Goal: Task Accomplishment & Management: Use online tool/utility

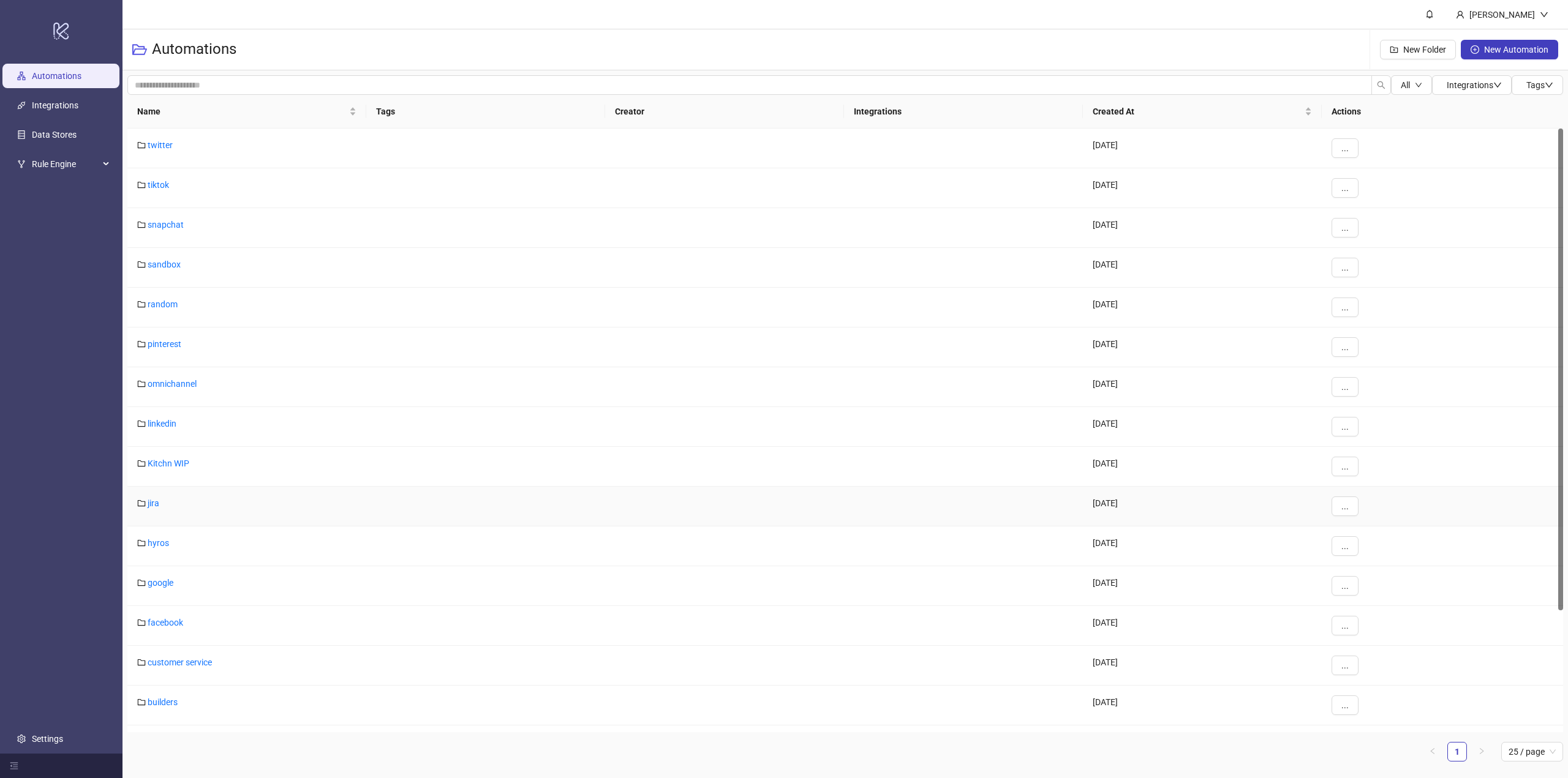
scroll to position [153, 0]
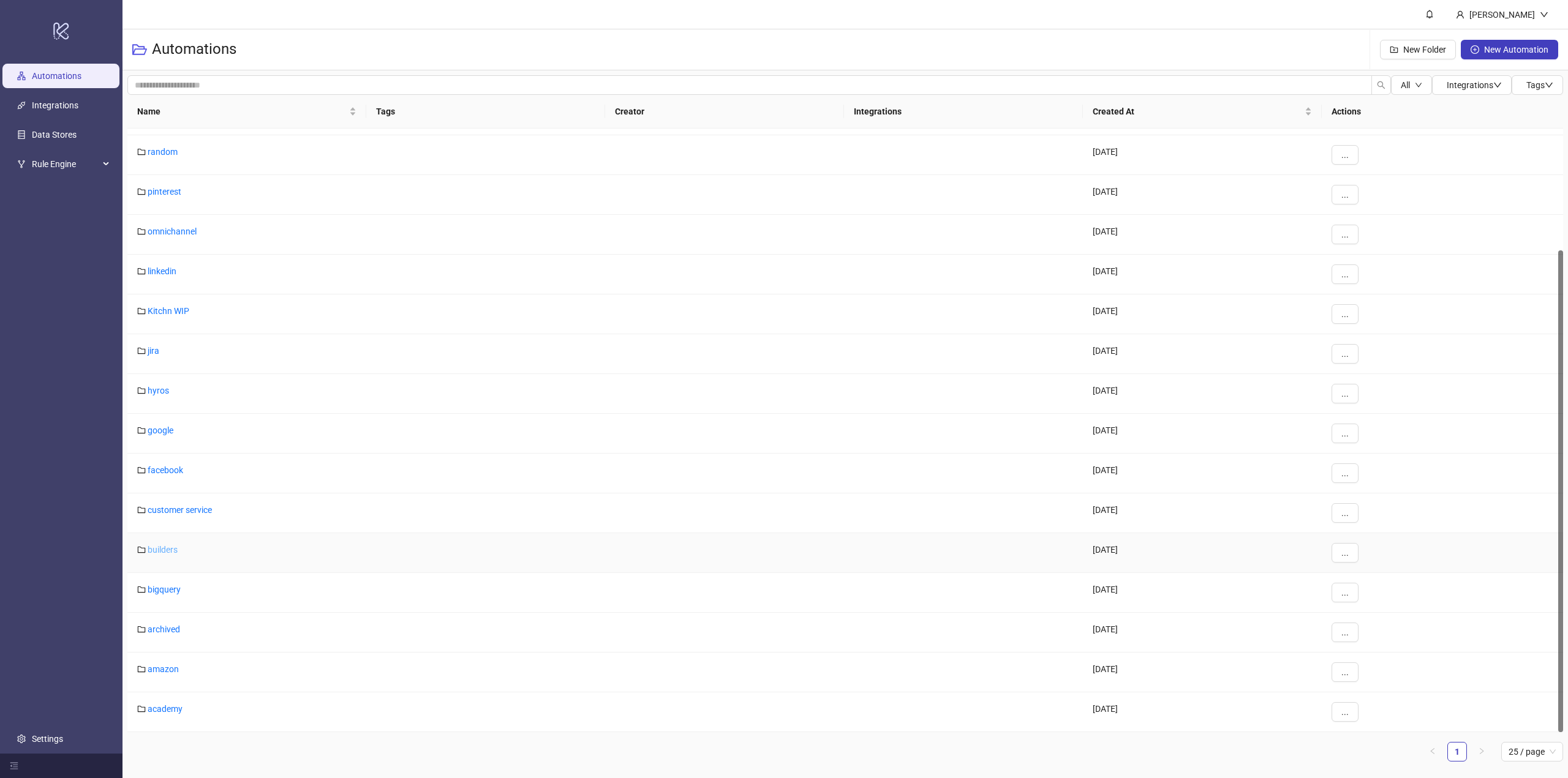
click at [158, 552] on link "builders" at bounding box center [163, 550] width 30 height 10
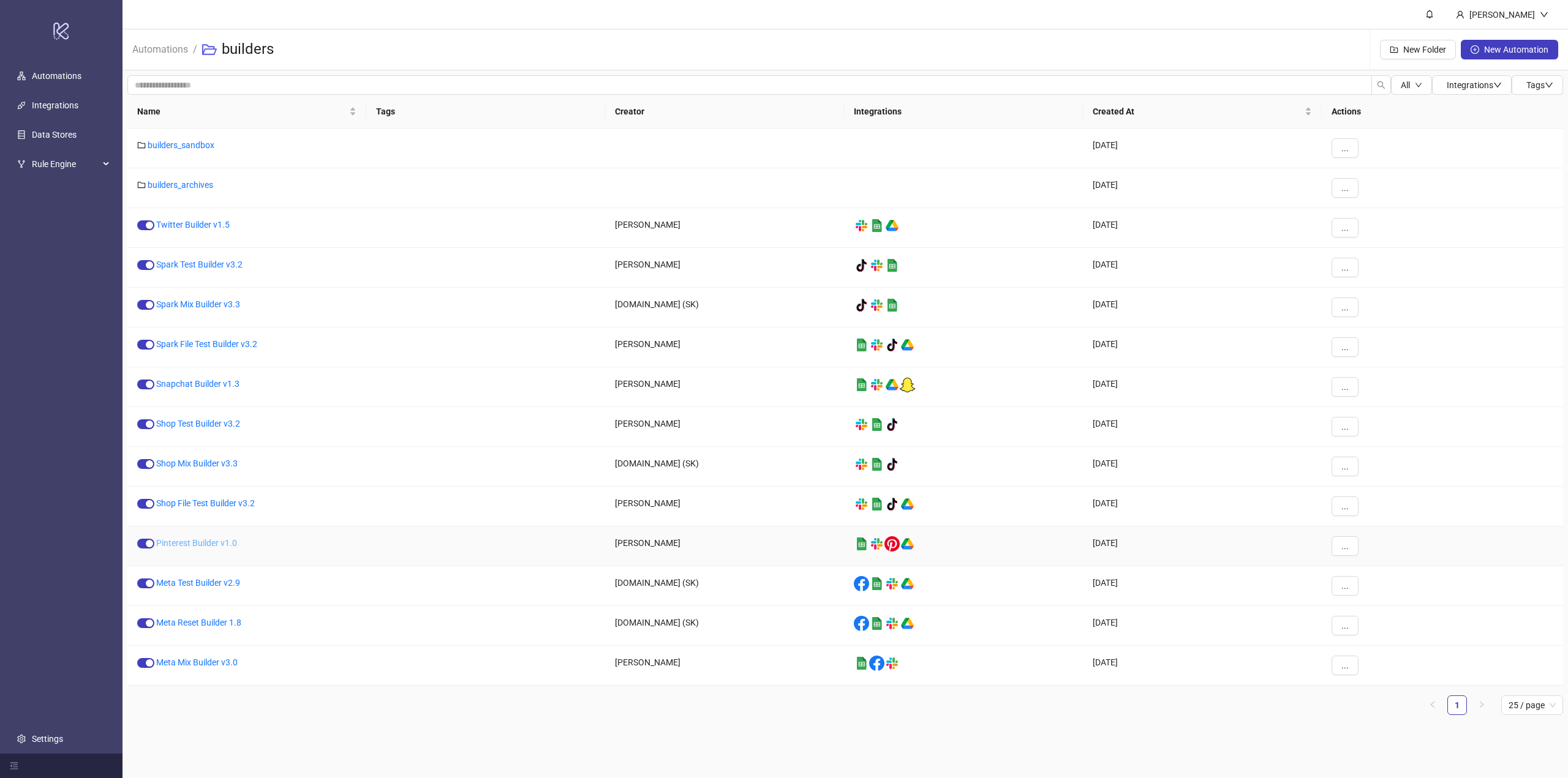
click at [195, 547] on link "Pinterest Builder v1.0" at bounding box center [196, 543] width 81 height 10
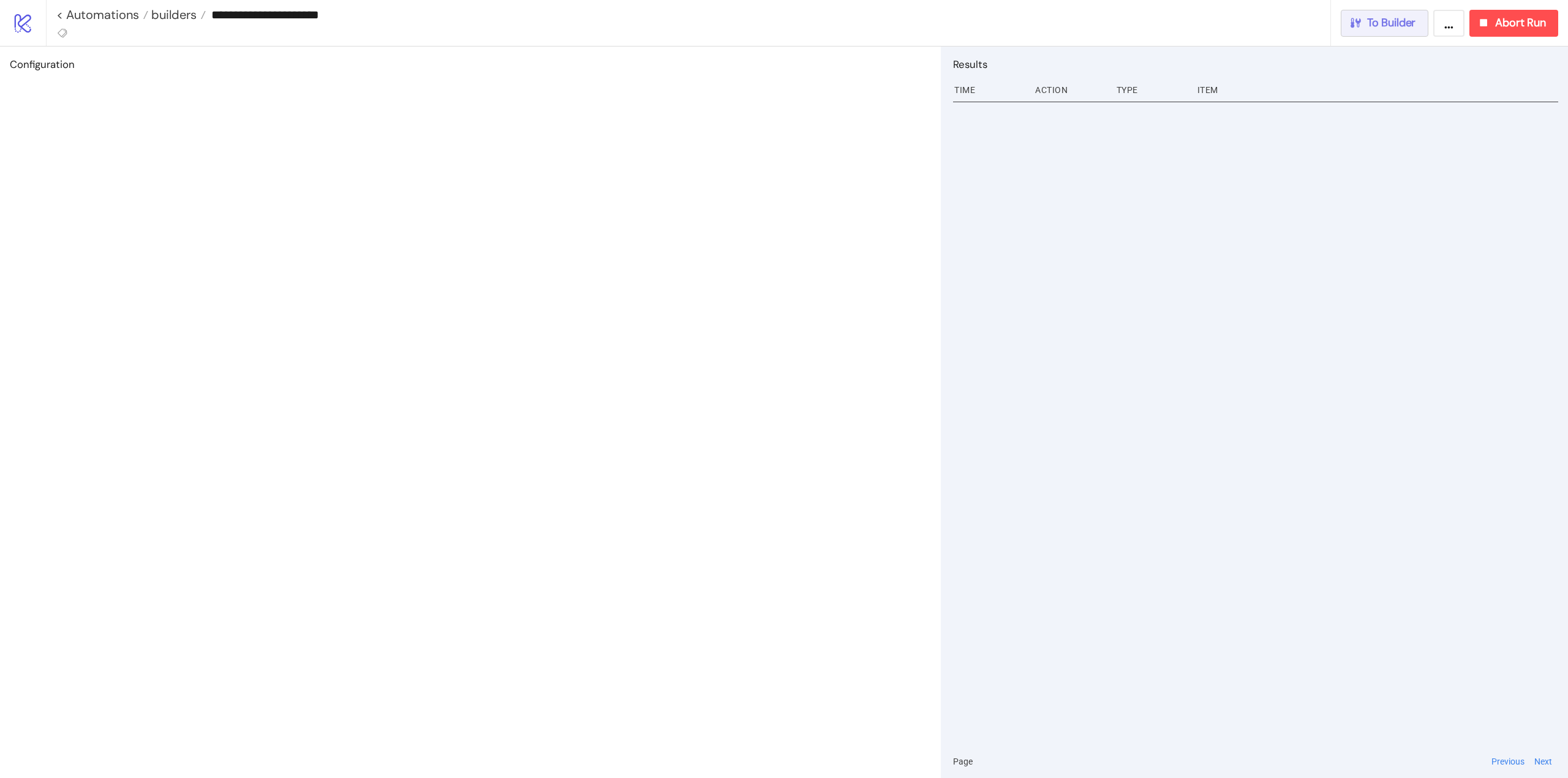
click at [1395, 34] on button "To Builder" at bounding box center [1385, 23] width 88 height 27
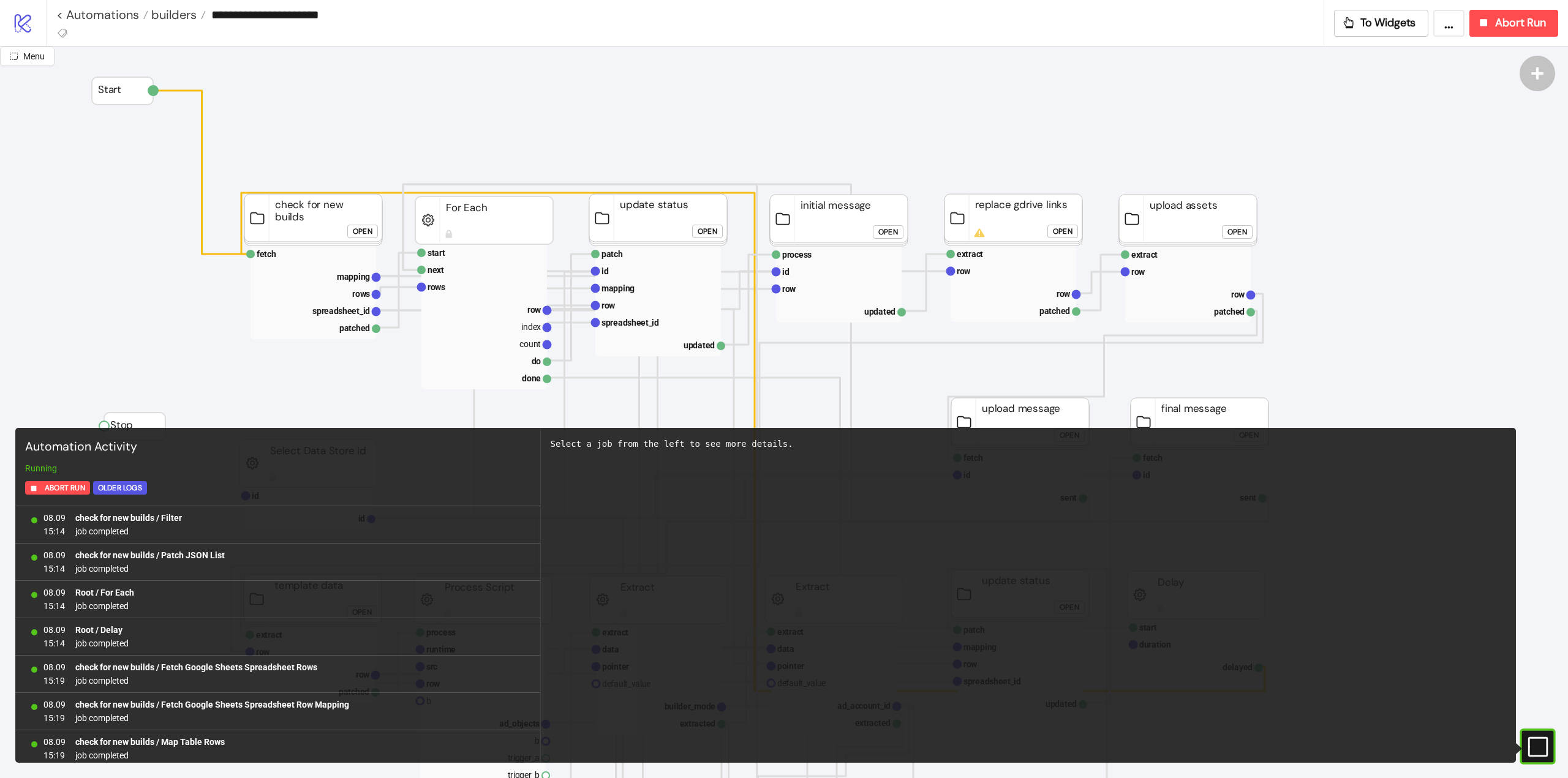
scroll to position [976, 0]
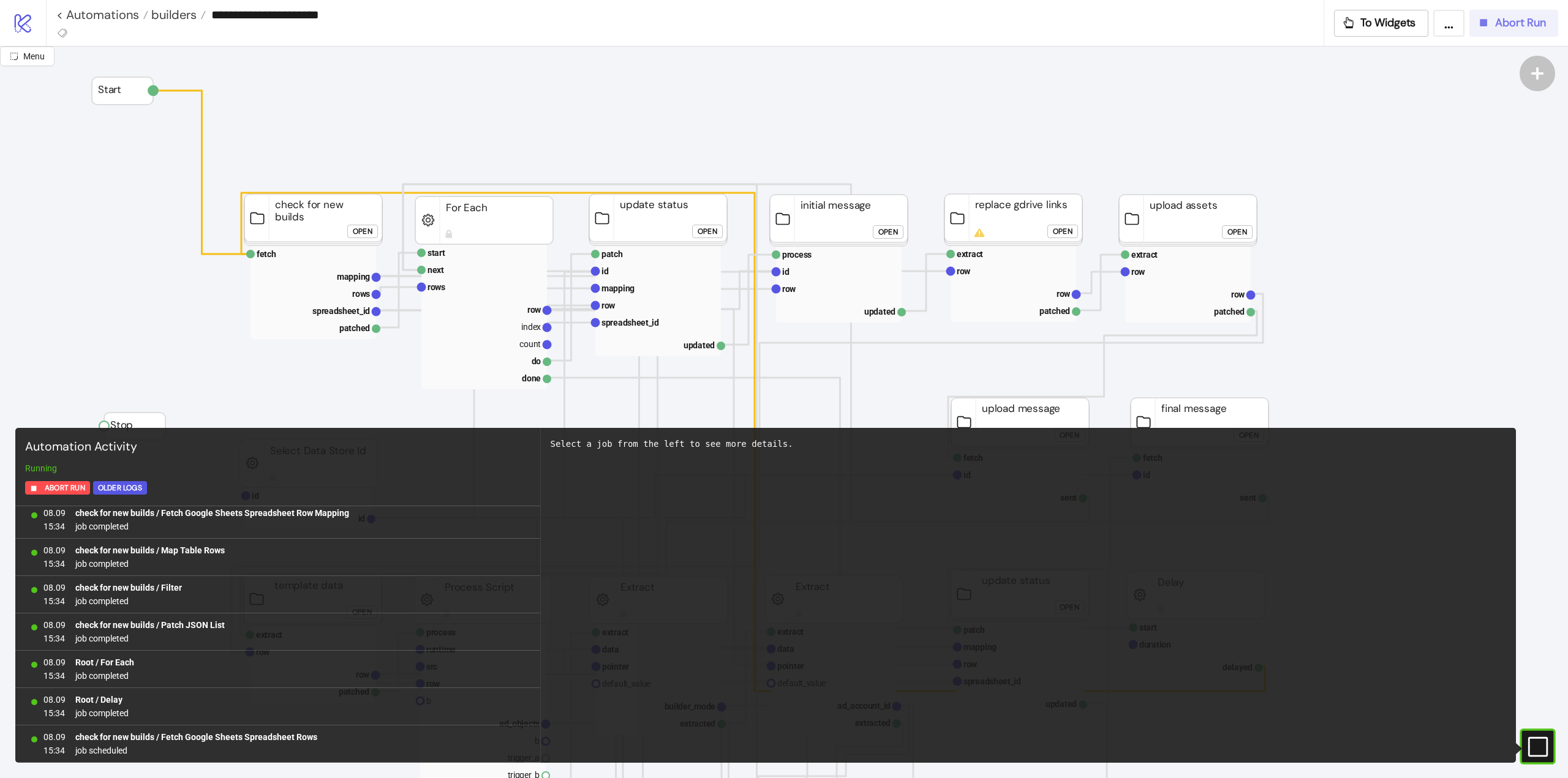
click at [1518, 26] on span "Abort Run" at bounding box center [1520, 23] width 51 height 14
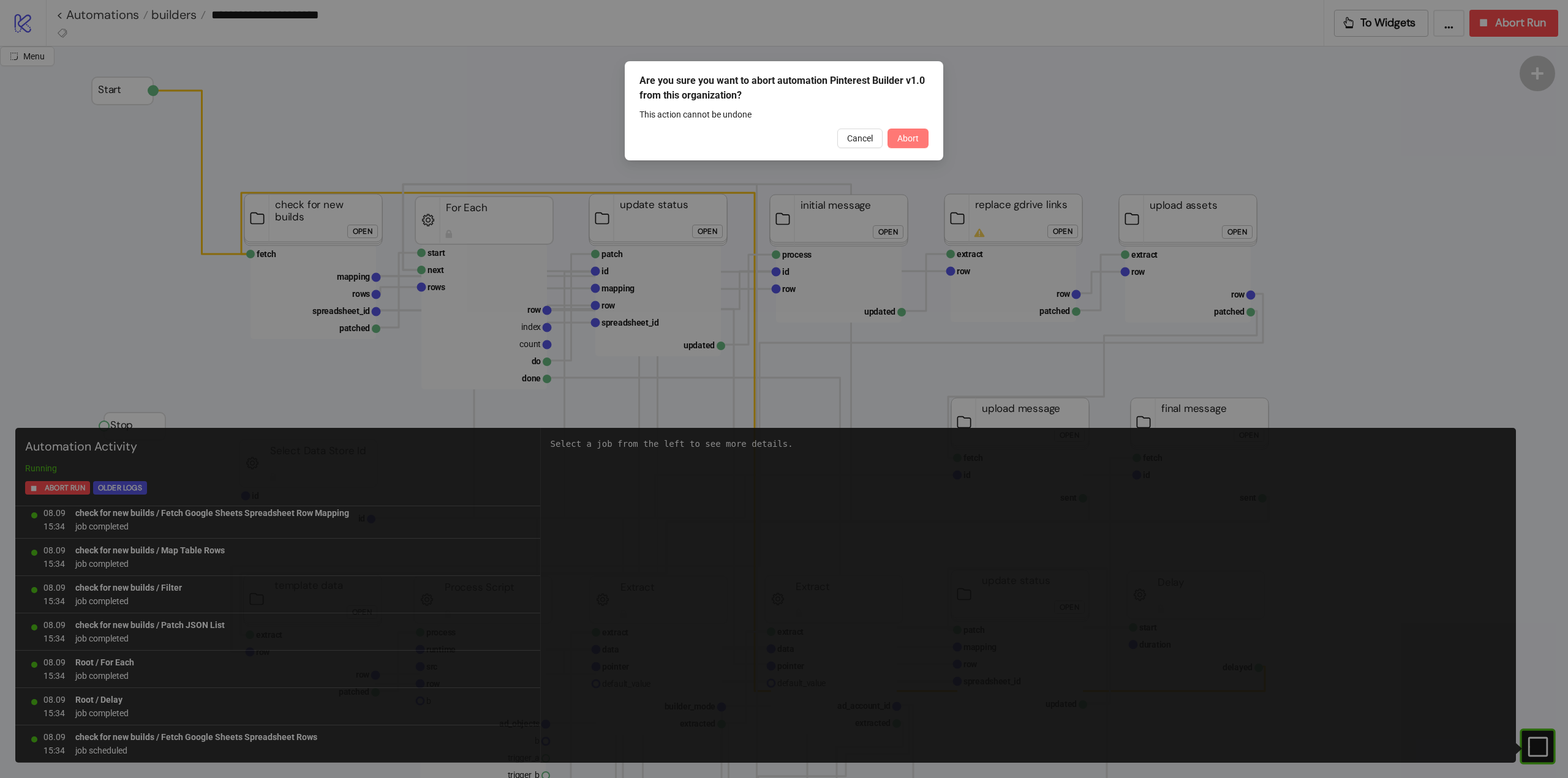
click at [910, 138] on span "Abort" at bounding box center [908, 138] width 22 height 10
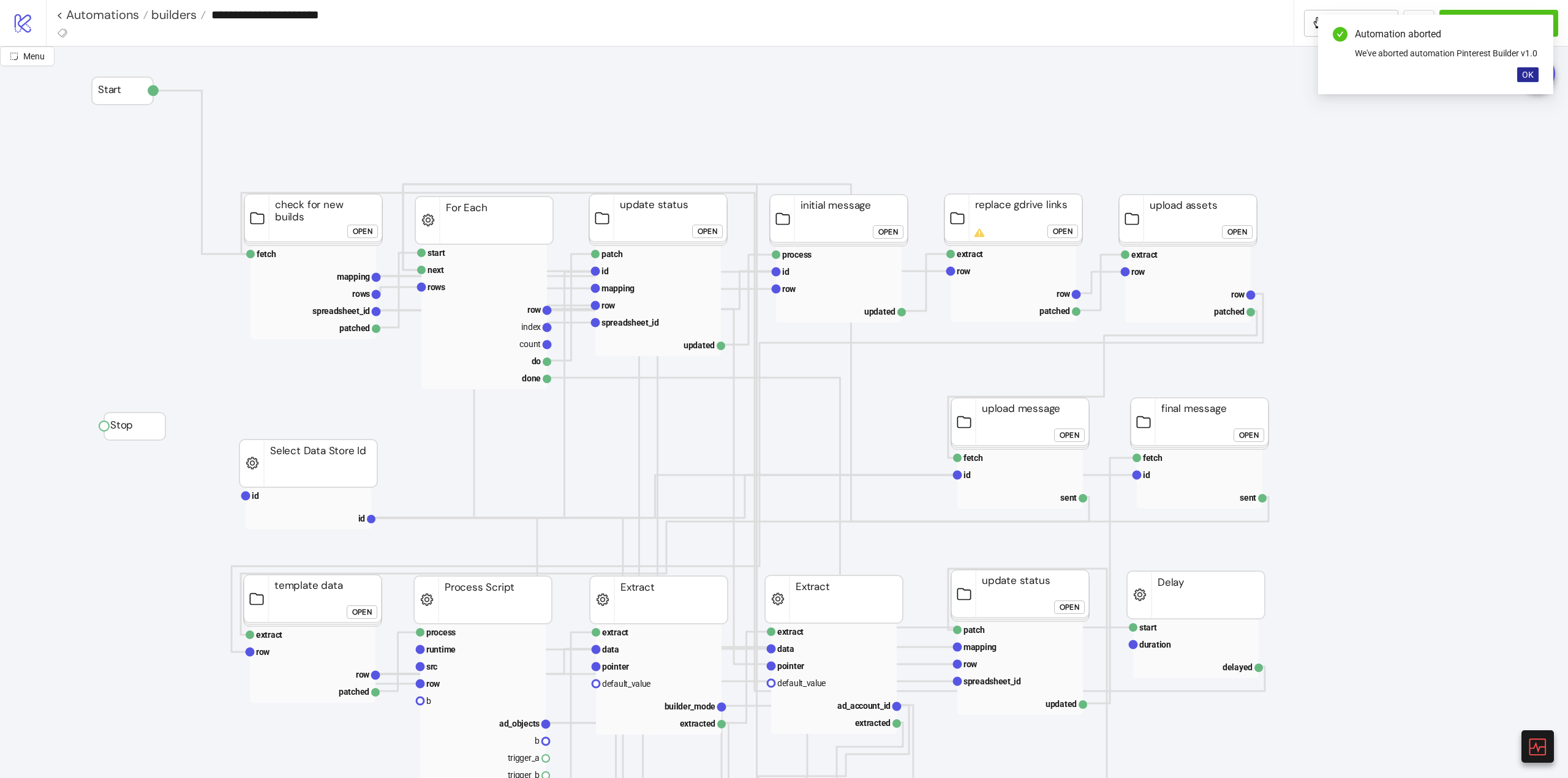
click at [1523, 78] on span "OK" at bounding box center [1528, 75] width 12 height 10
click at [43, 64] on button "Menu" at bounding box center [27, 56] width 54 height 19
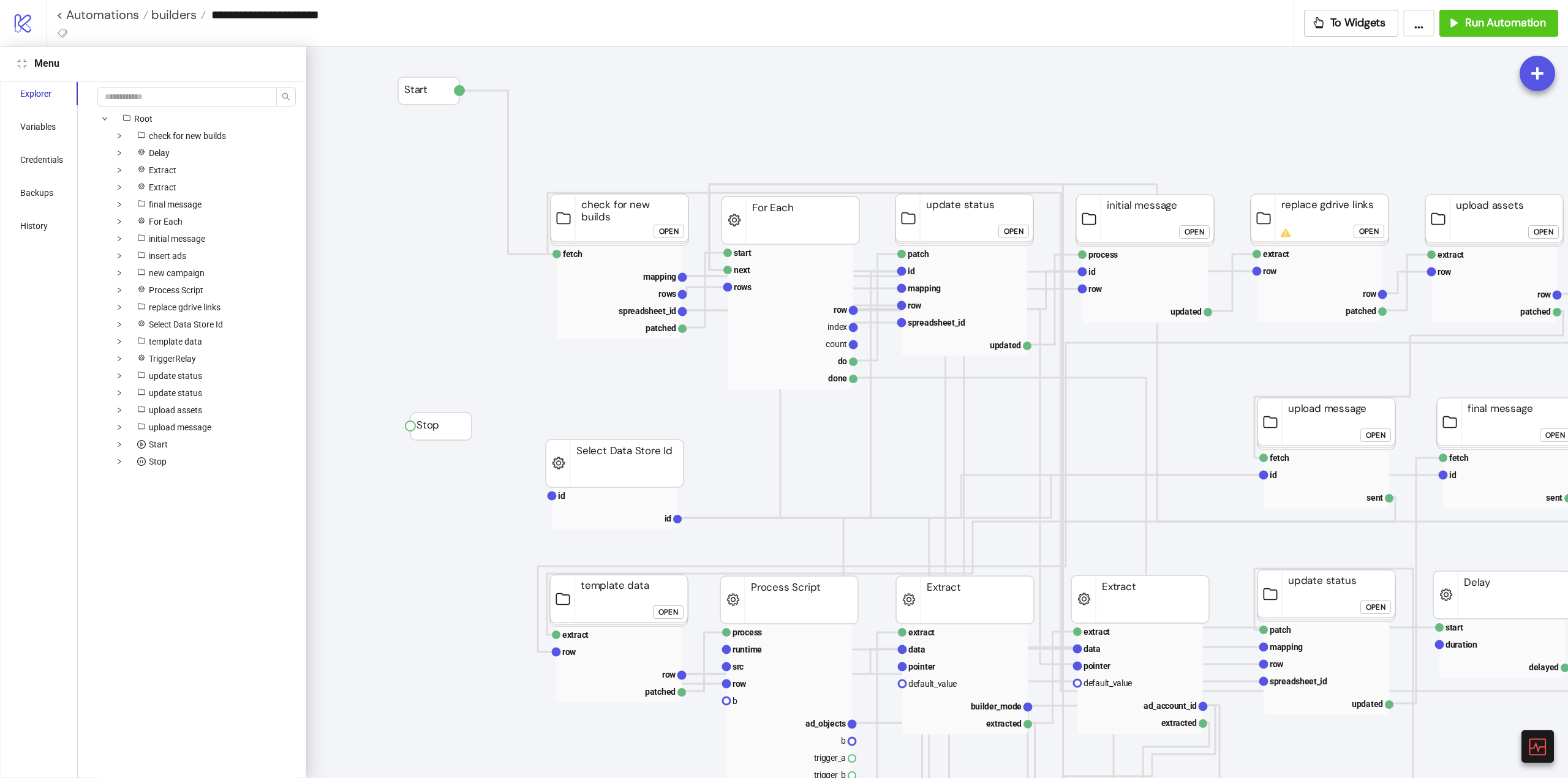
click at [31, 98] on div "Explorer" at bounding box center [35, 93] width 31 height 13
click at [38, 123] on div "Variables" at bounding box center [38, 127] width 36 height 13
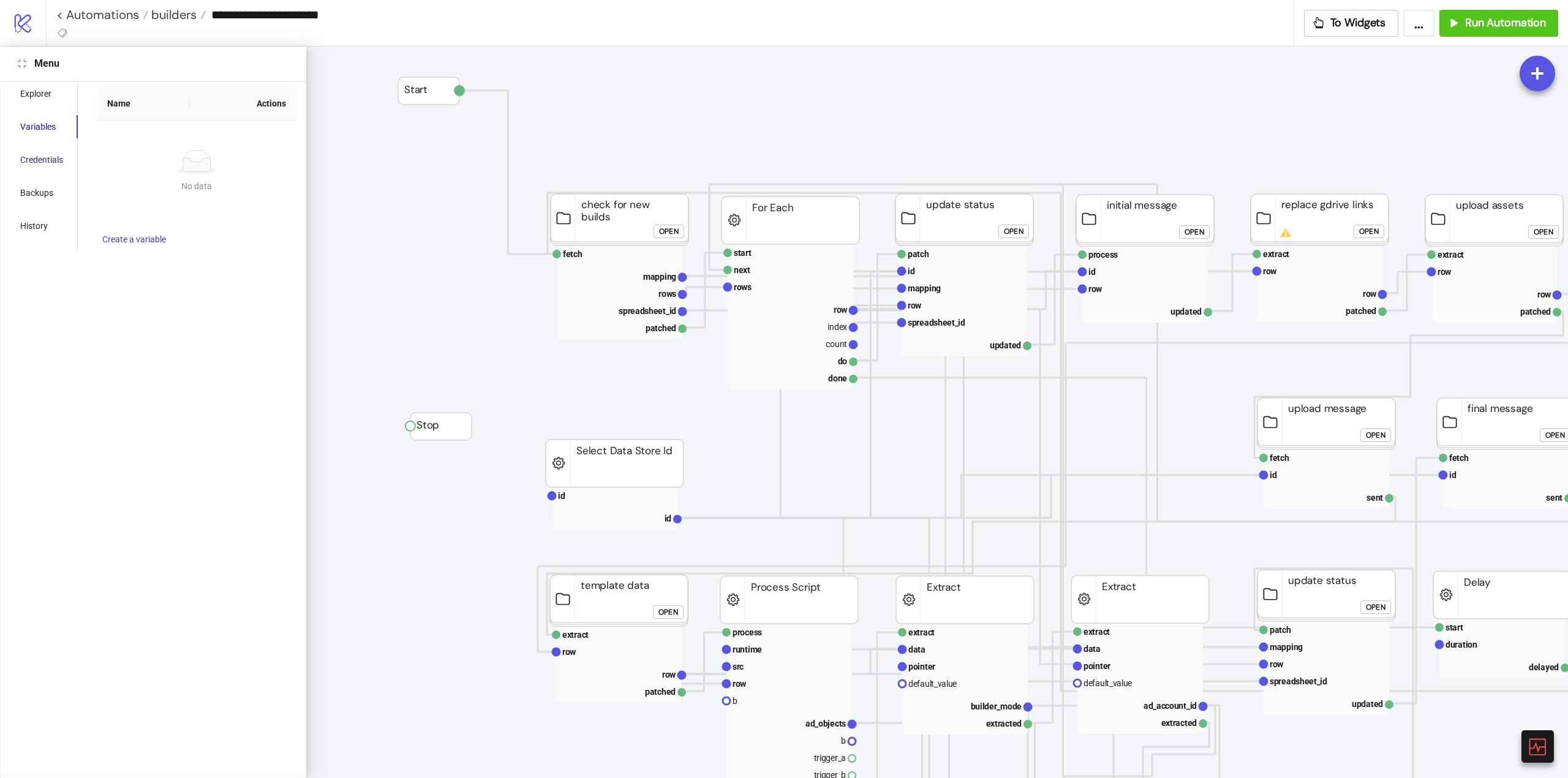
click at [39, 158] on div "Credentials" at bounding box center [41, 160] width 43 height 13
click at [36, 184] on div "Backups" at bounding box center [42, 193] width 73 height 23
click at [252, 108] on span "Create Backup" at bounding box center [258, 104] width 56 height 10
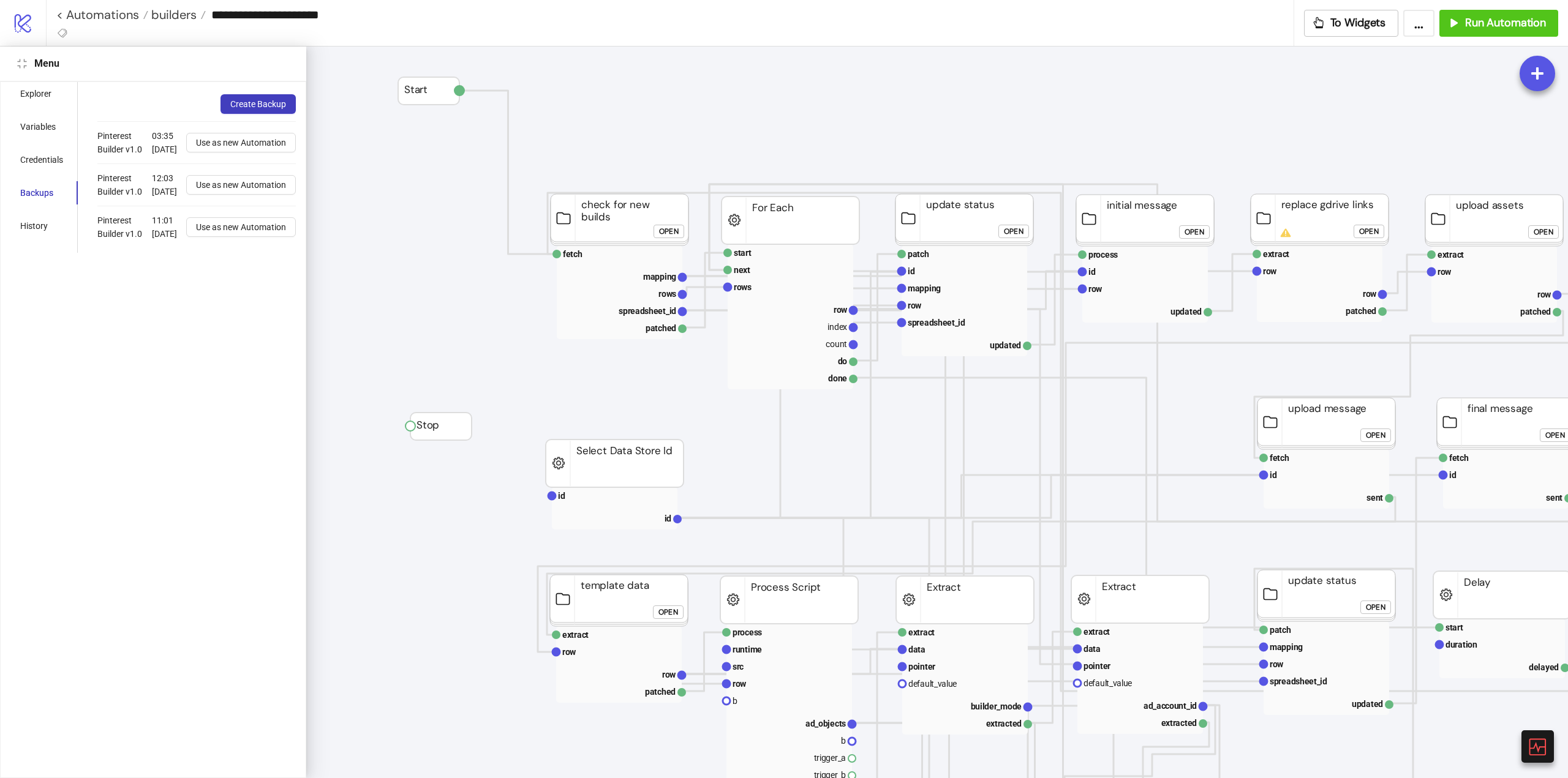
click at [204, 418] on div "Explorer Variables Credentials Backups History Root check for new builds Delay …" at bounding box center [153, 430] width 306 height 697
click at [13, 58] on div "Menu" at bounding box center [153, 64] width 306 height 35
click at [23, 63] on icon "compress" at bounding box center [23, 63] width 10 height 10
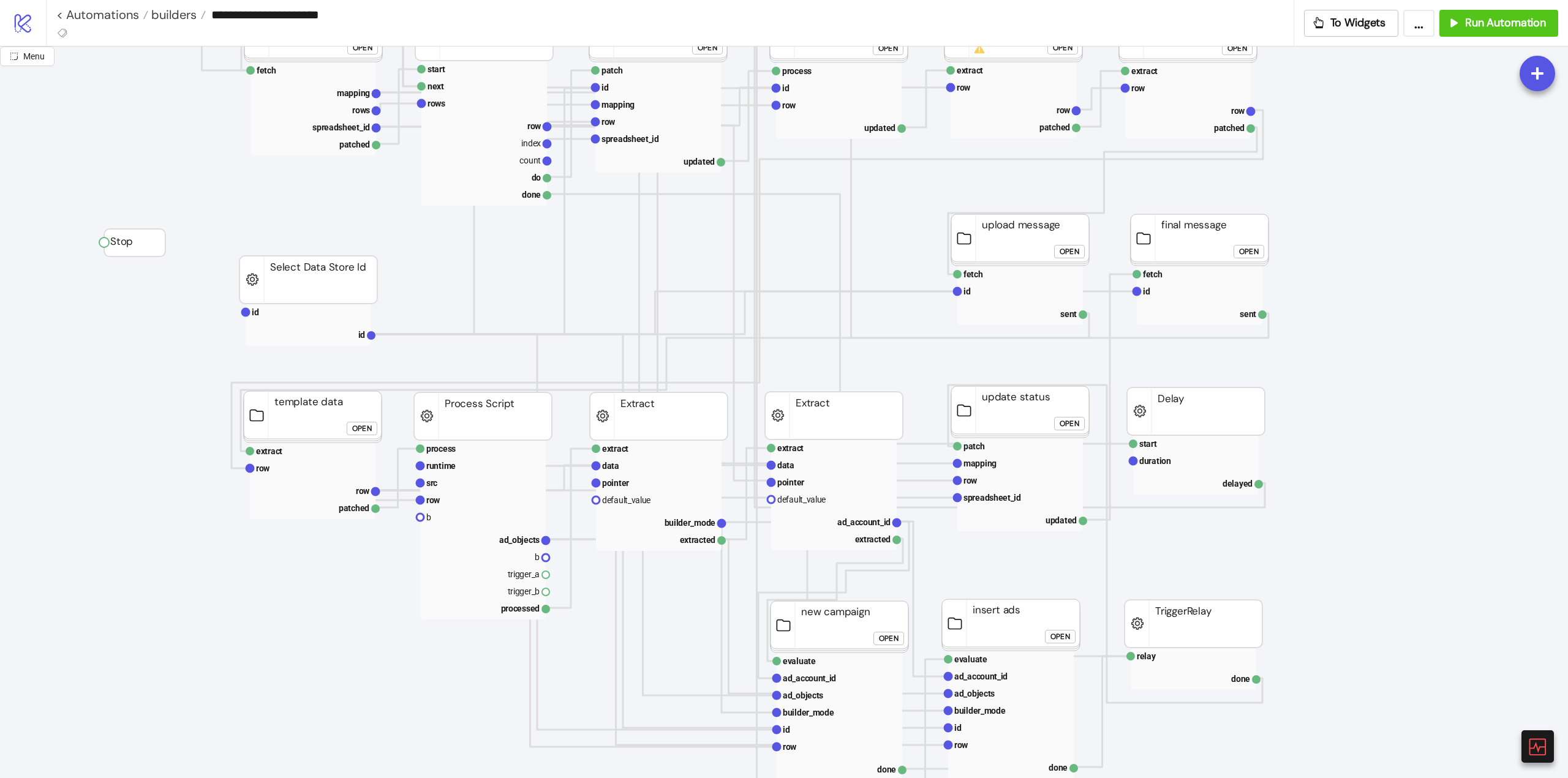
scroll to position [306, 0]
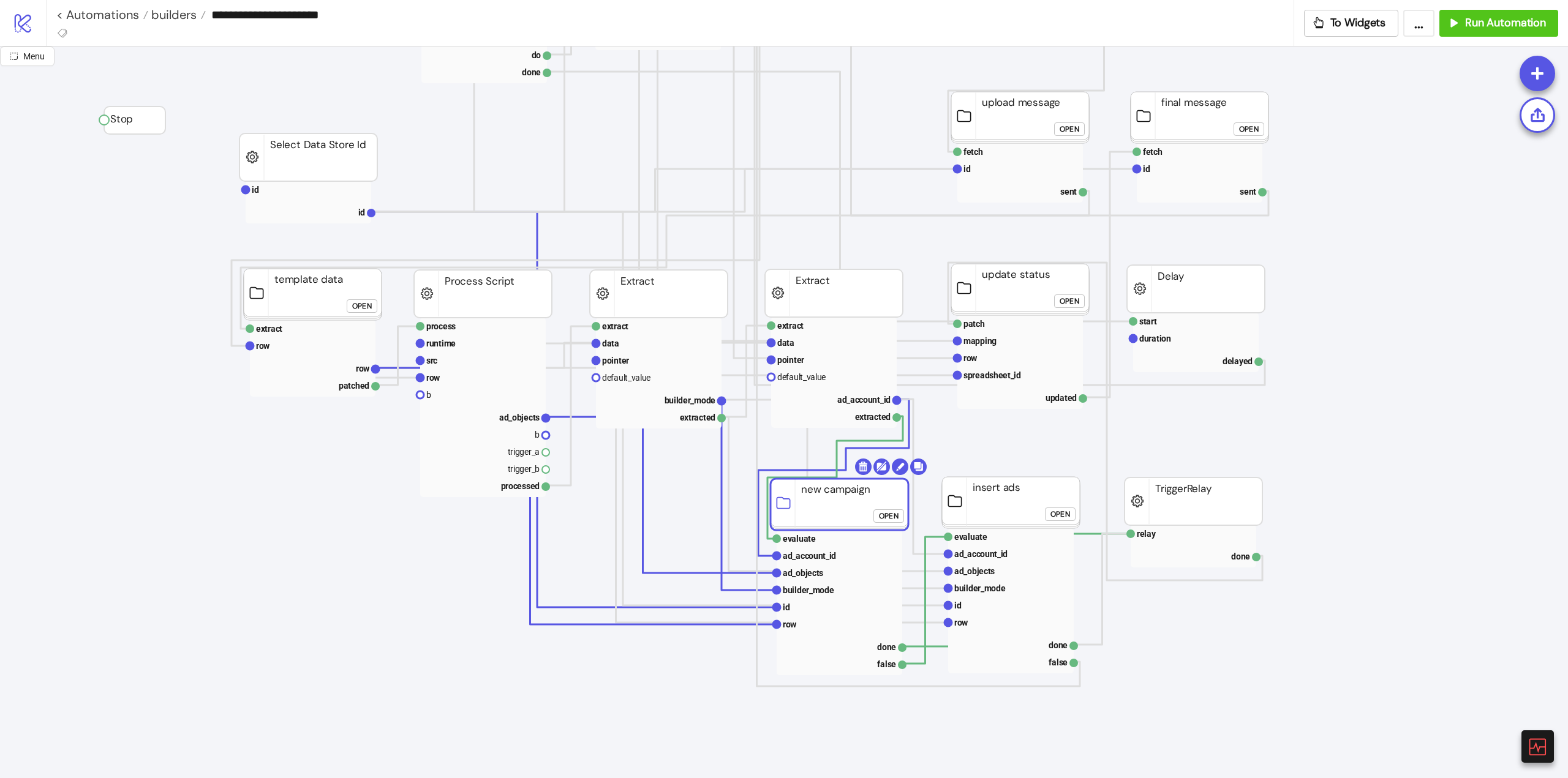
click at [822, 502] on rect at bounding box center [839, 504] width 138 height 52
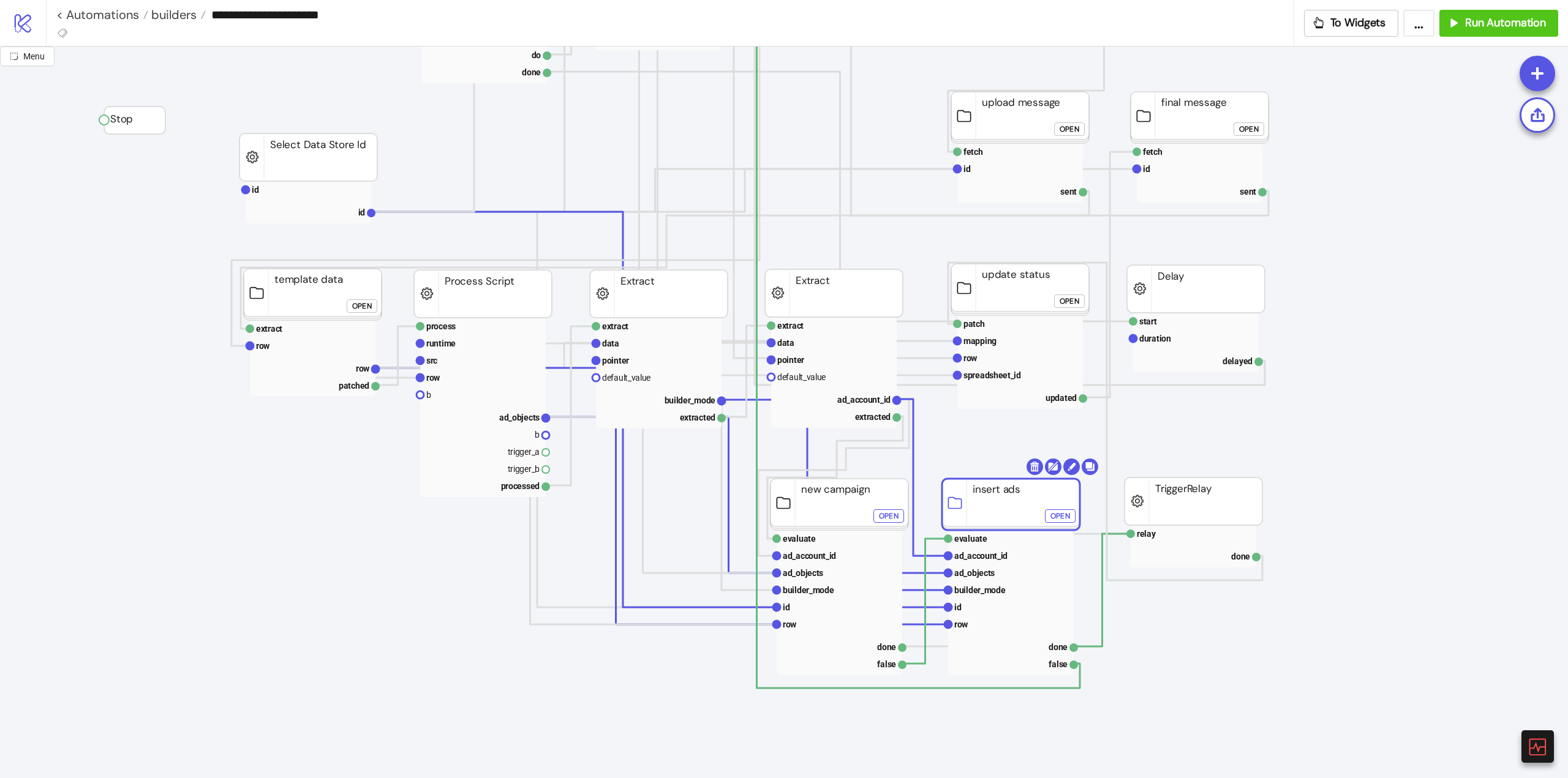
drag, startPoint x: 1314, startPoint y: 488, endPoint x: 1298, endPoint y: 486, distance: 16.1
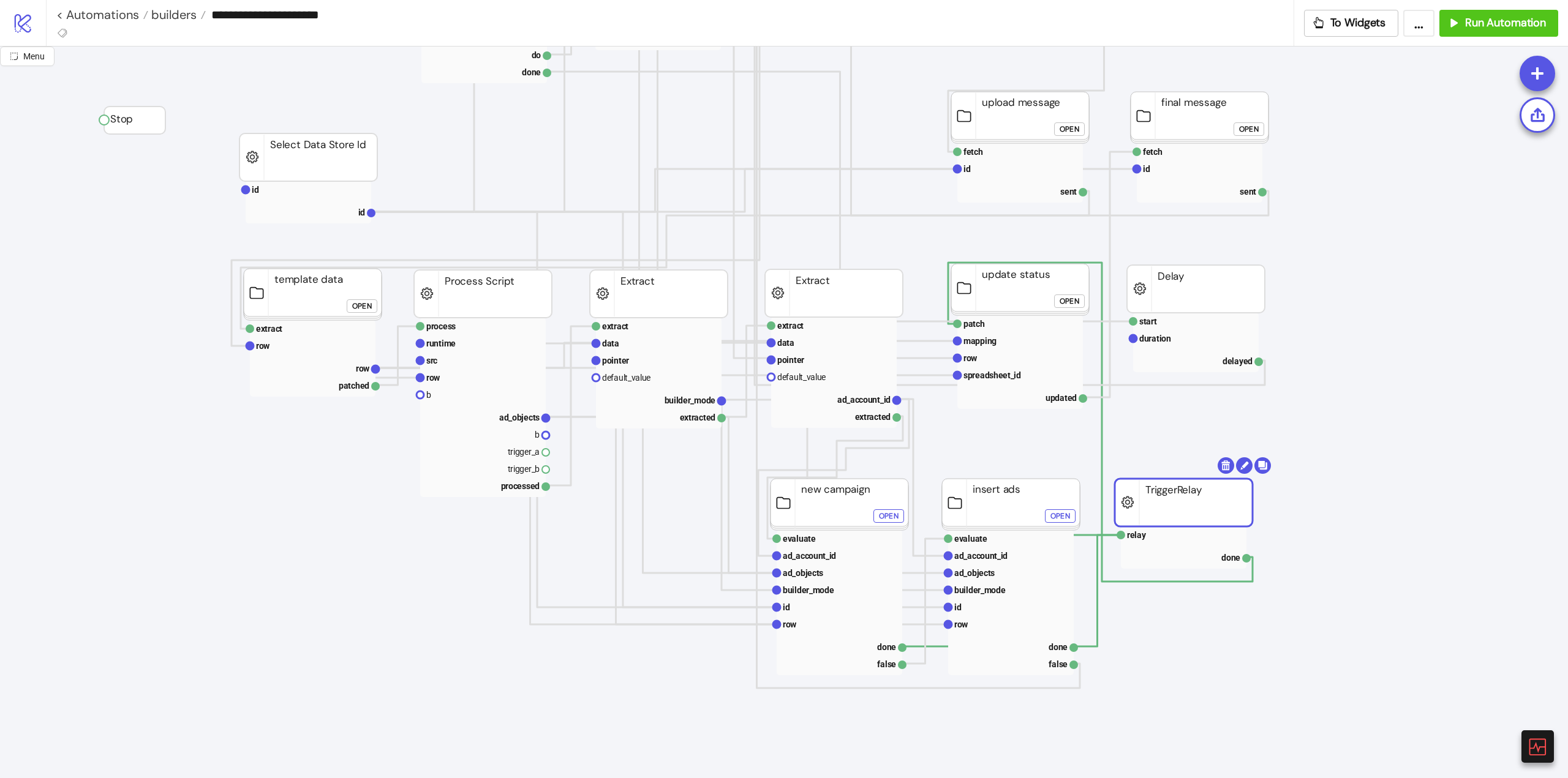
drag, startPoint x: 1141, startPoint y: 497, endPoint x: 1050, endPoint y: 489, distance: 91.4
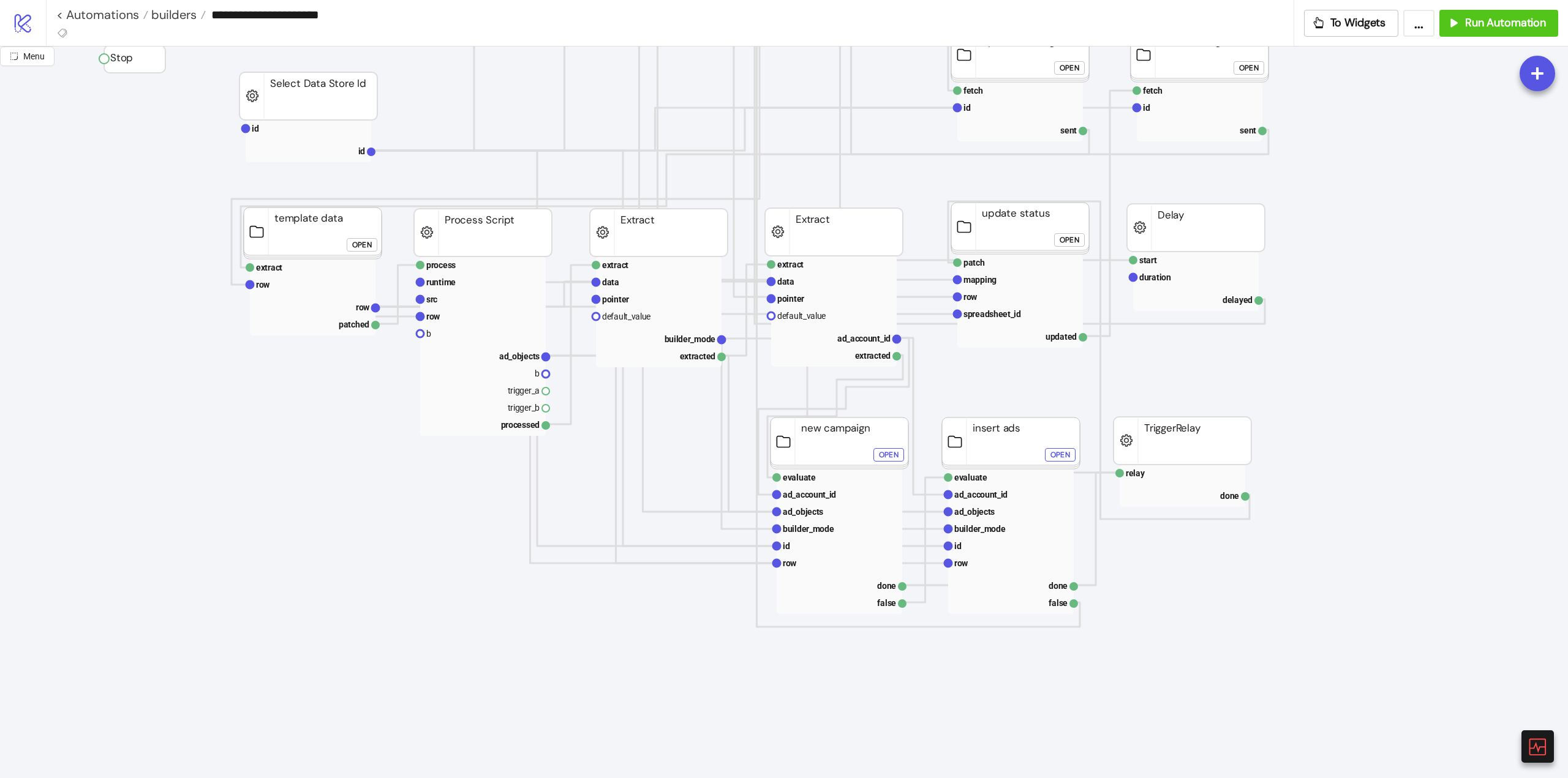
scroll to position [429, 0]
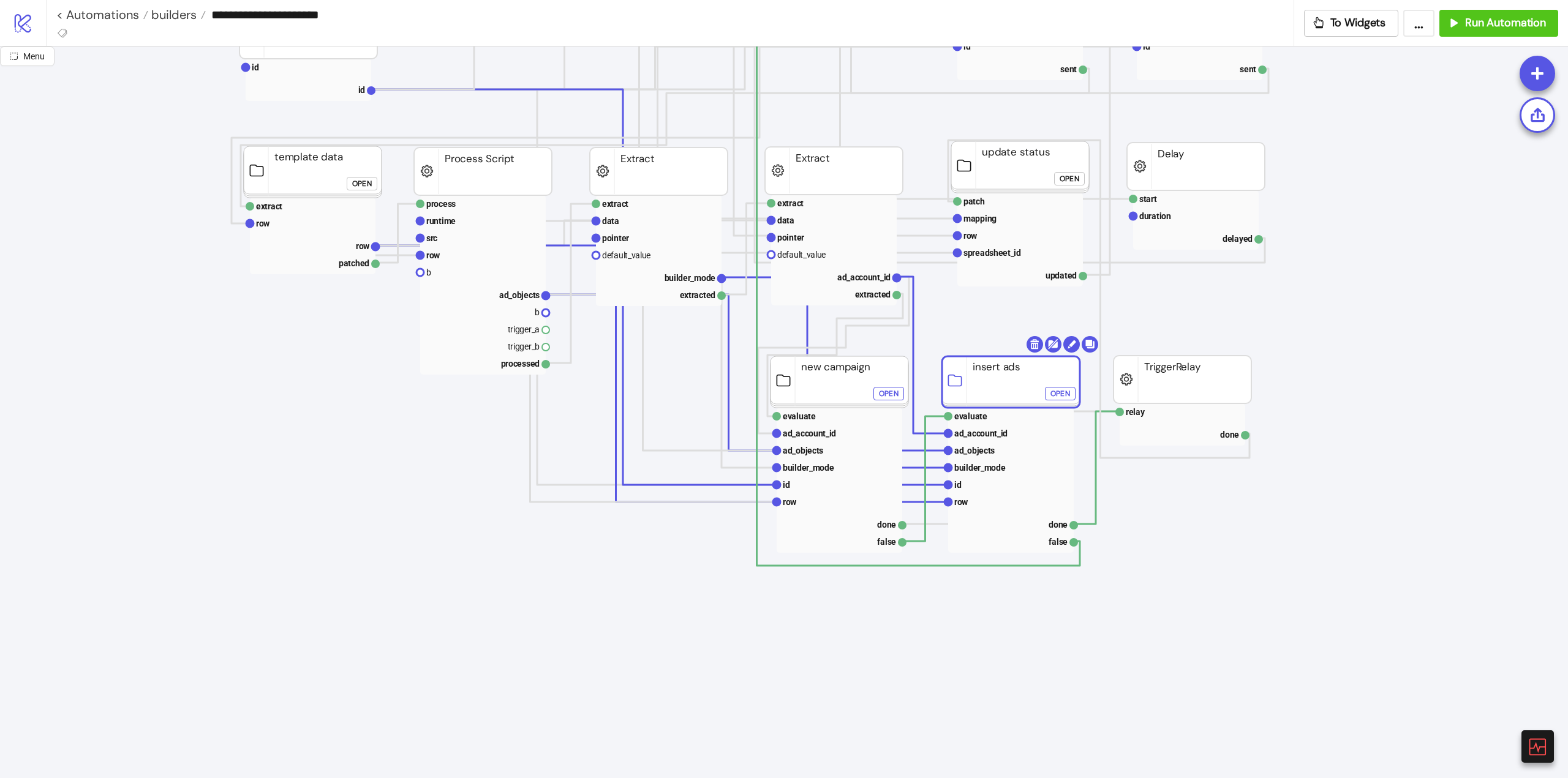
drag, startPoint x: 865, startPoint y: 377, endPoint x: 857, endPoint y: 379, distance: 8.2
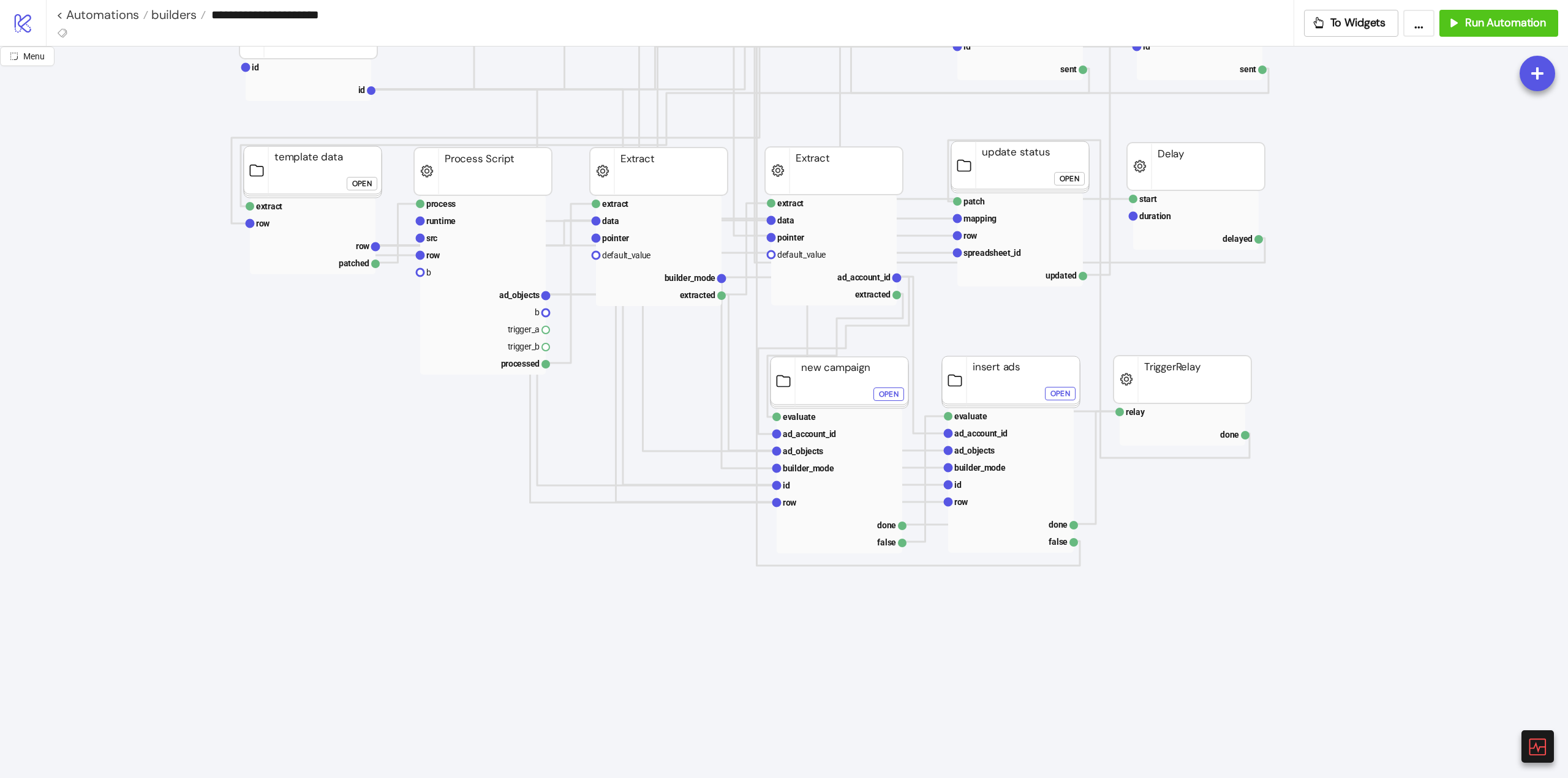
scroll to position [306, 0]
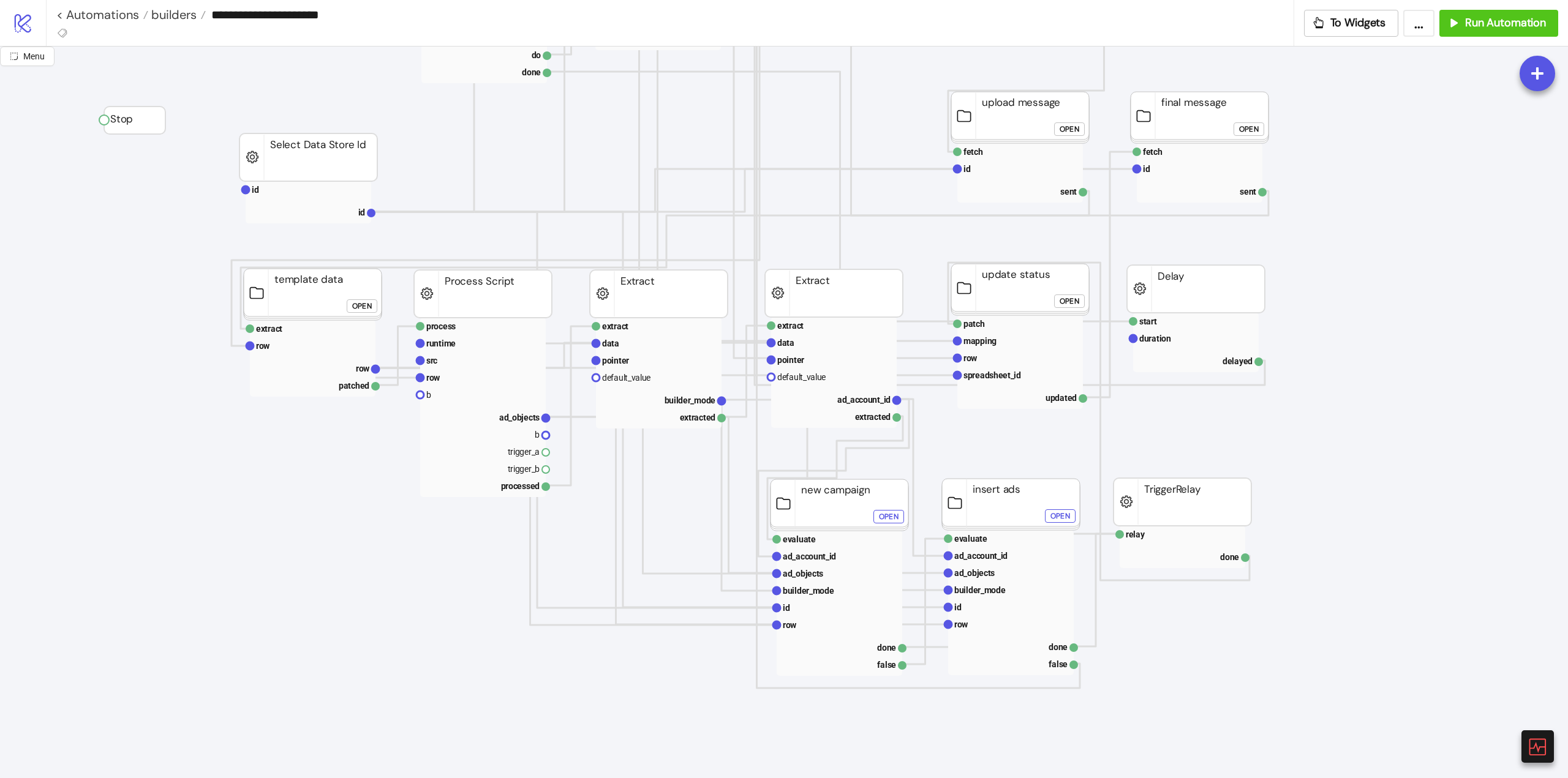
click div "Open"
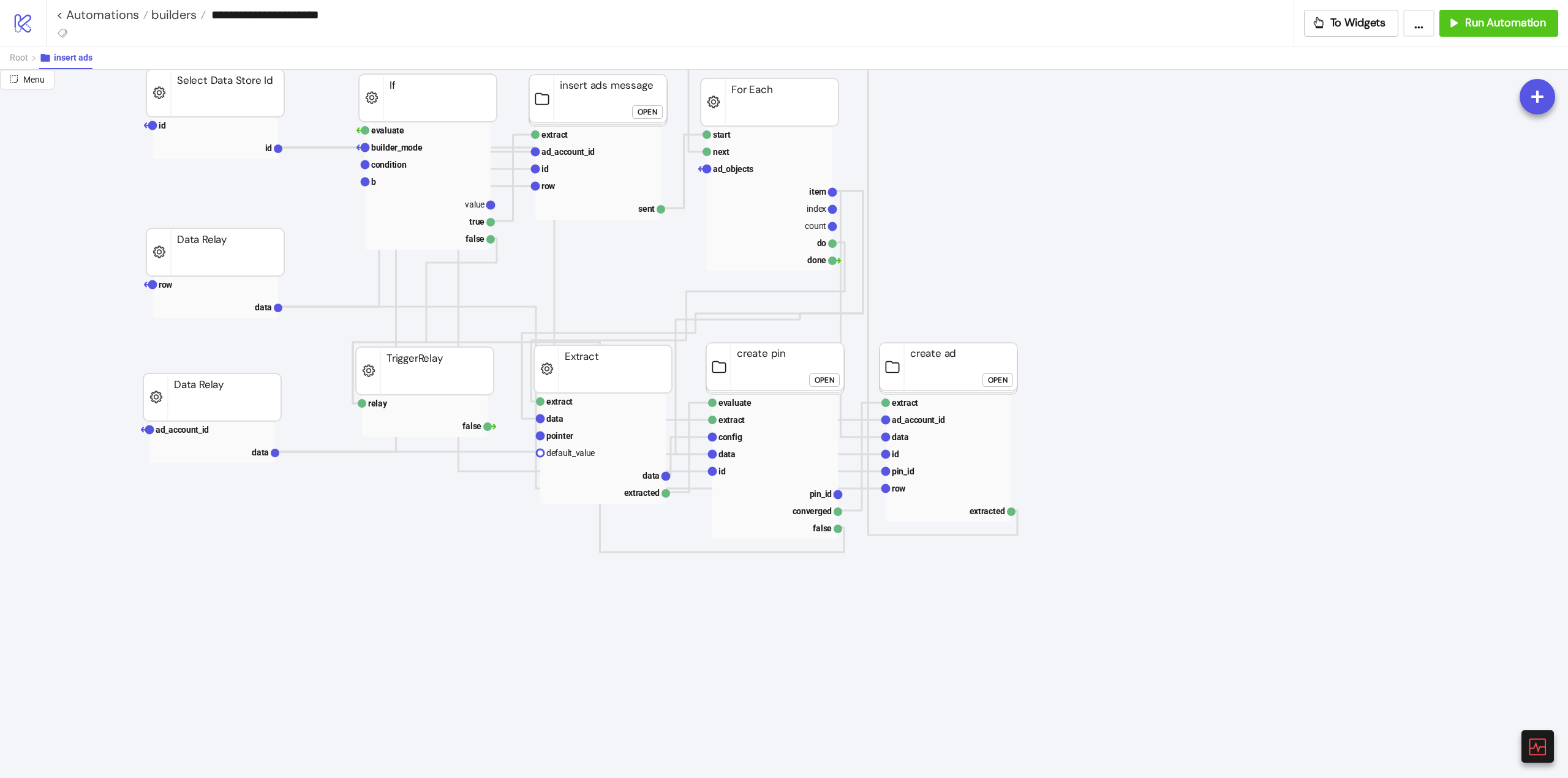
scroll to position [0, 0]
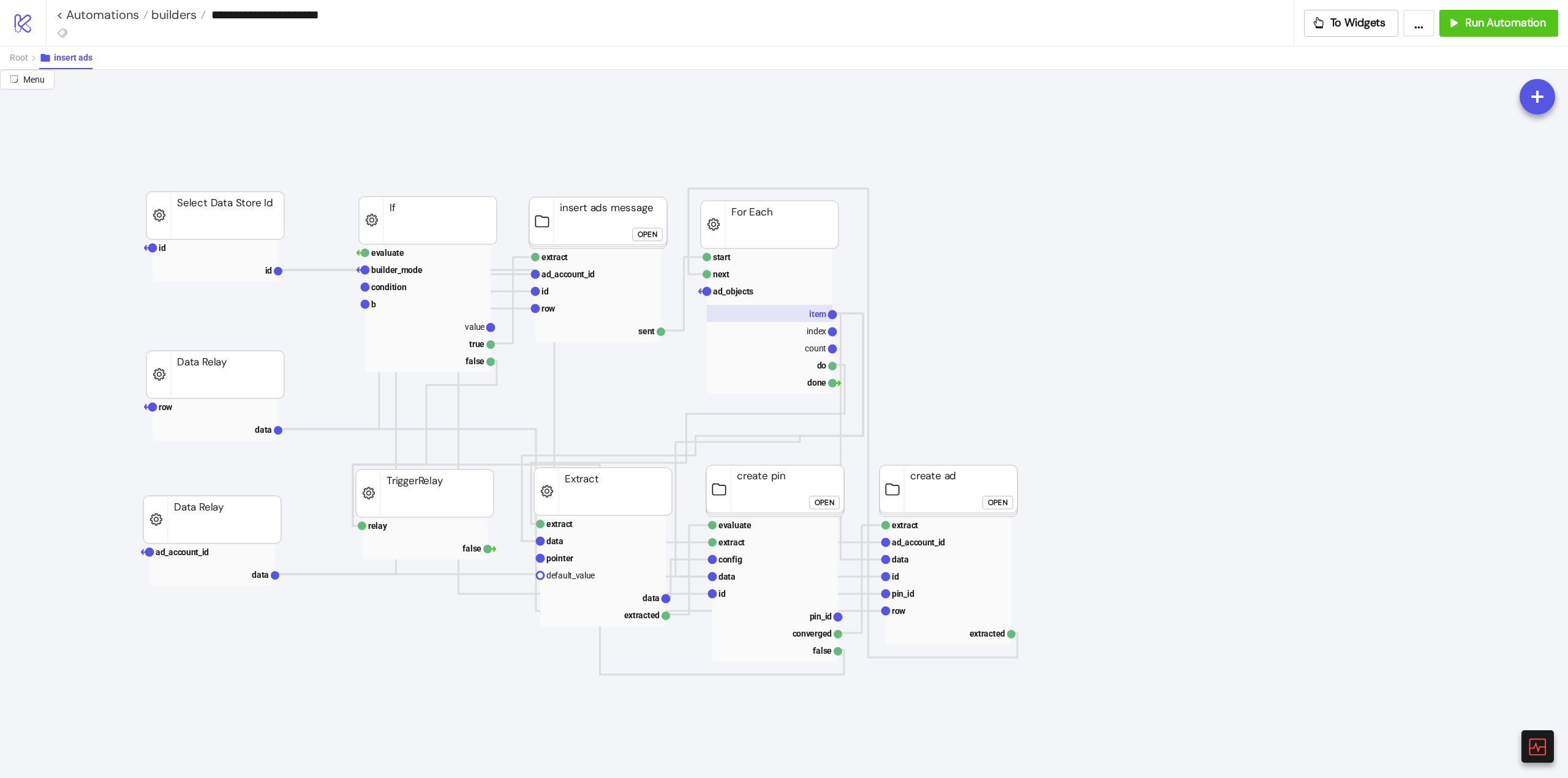
click at [777, 306] on rect at bounding box center [769, 314] width 126 height 18
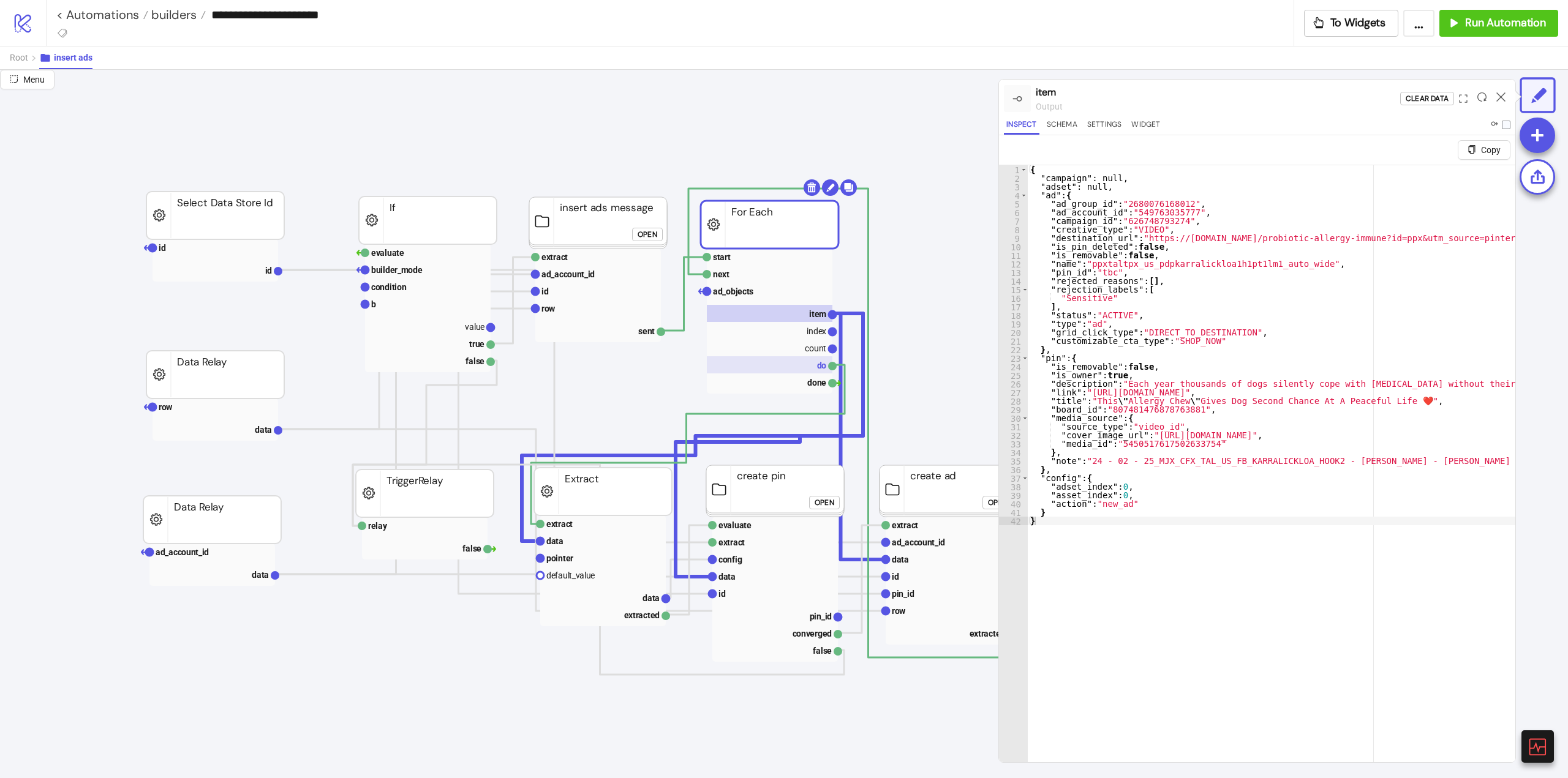
click at [806, 368] on rect at bounding box center [769, 364] width 126 height 18
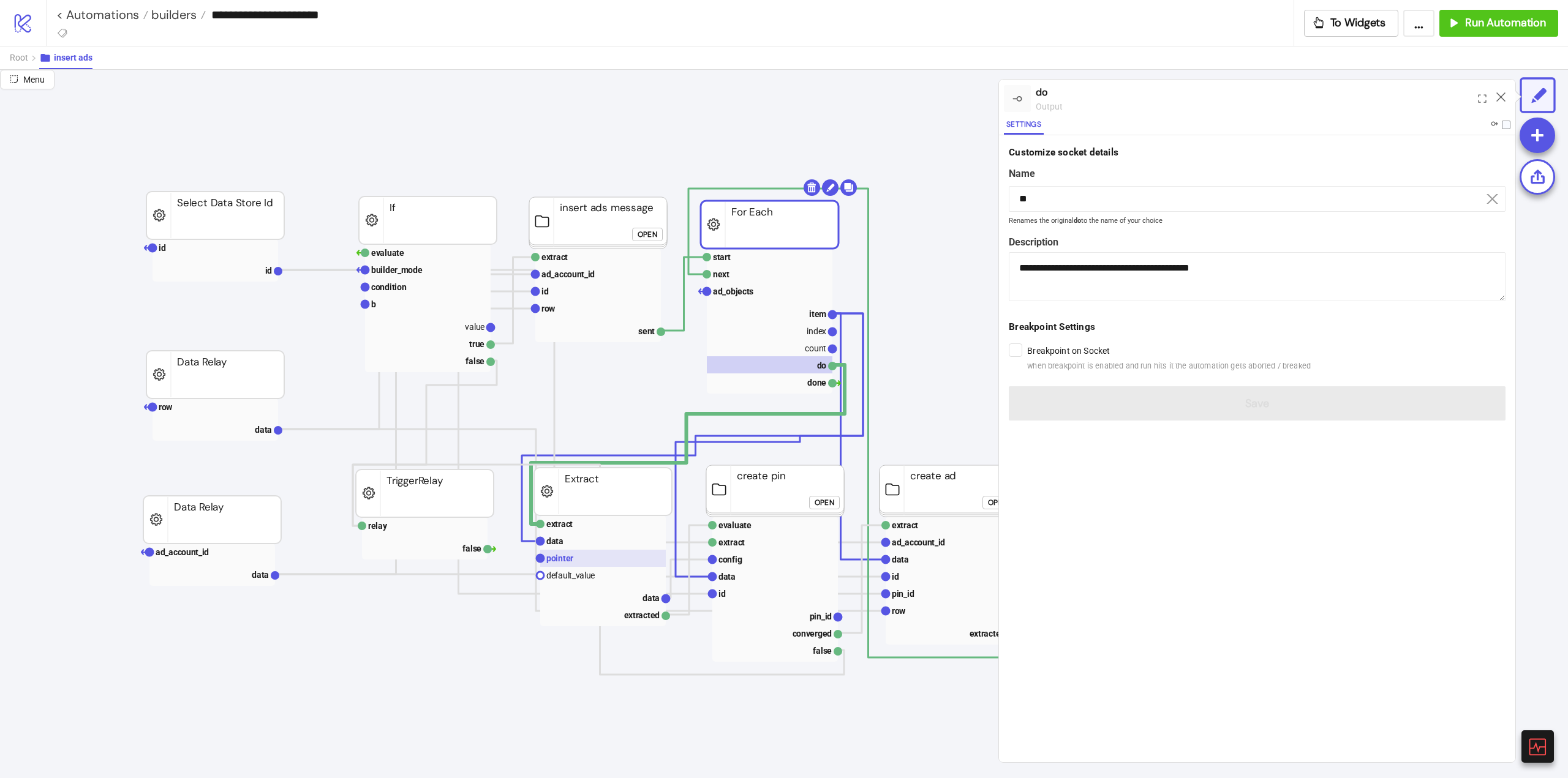
click at [563, 558] on text "pointer" at bounding box center [560, 559] width 27 height 10
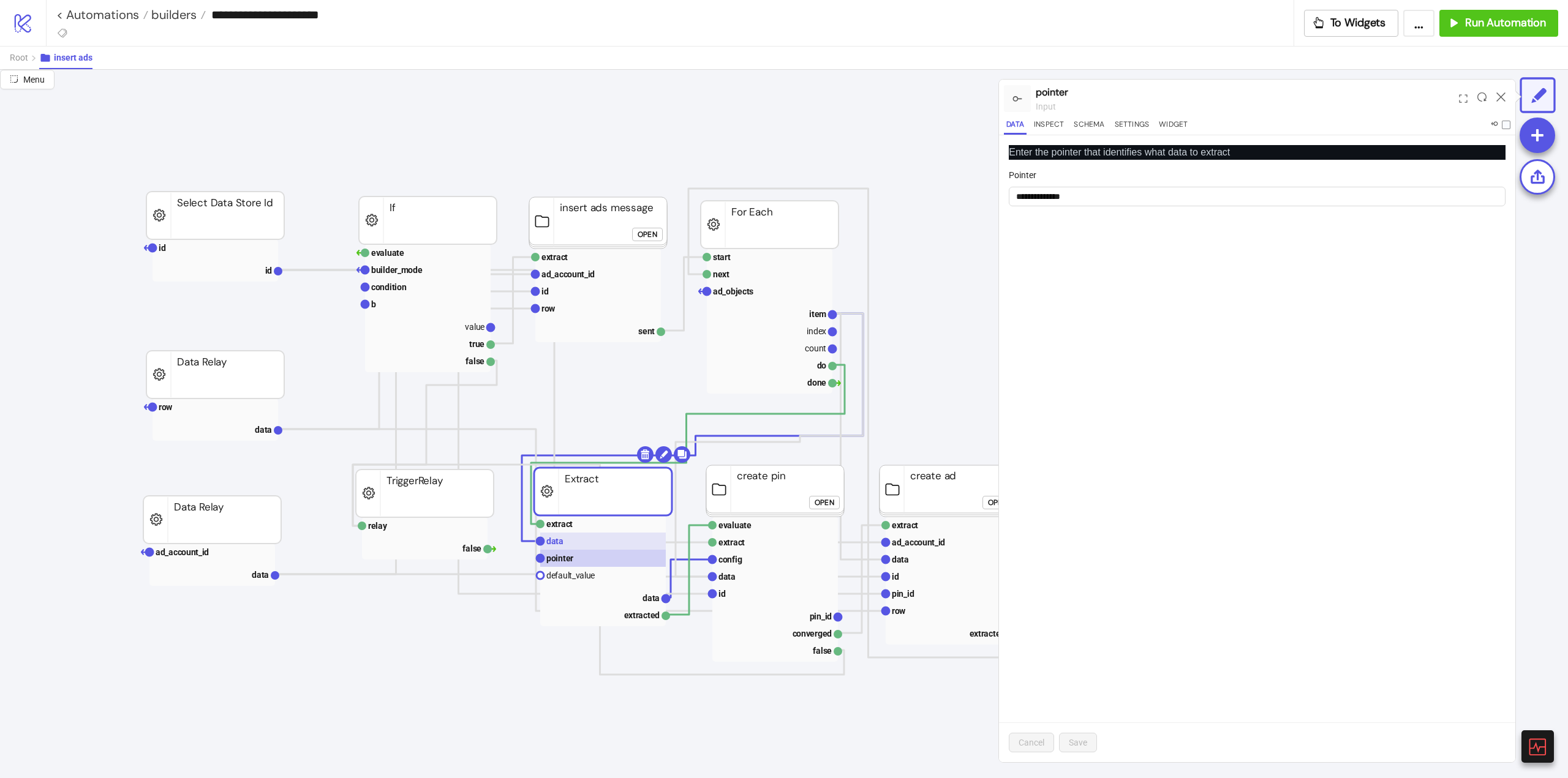
click at [575, 546] on rect at bounding box center [603, 541] width 126 height 18
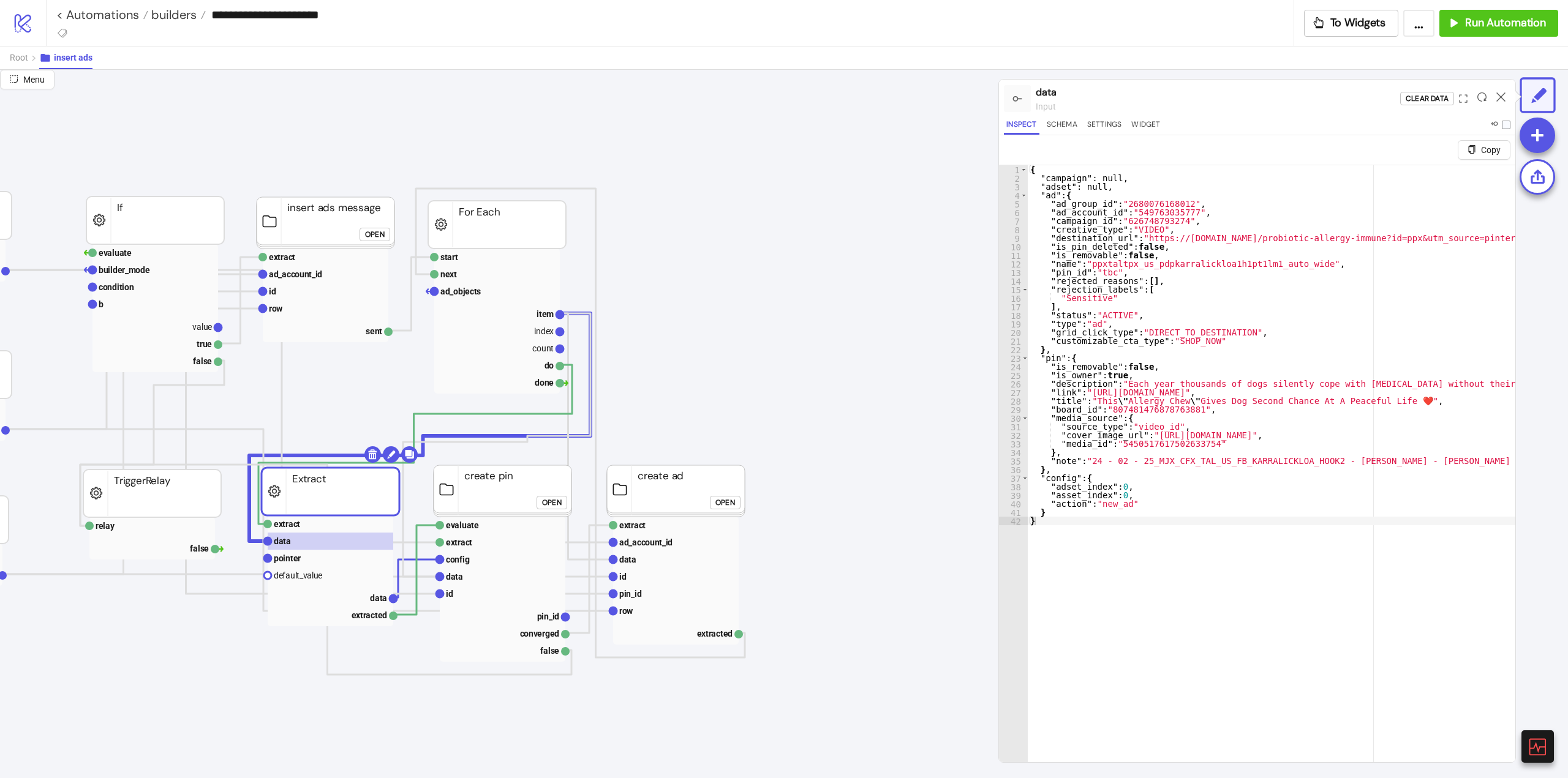
scroll to position [0, 196]
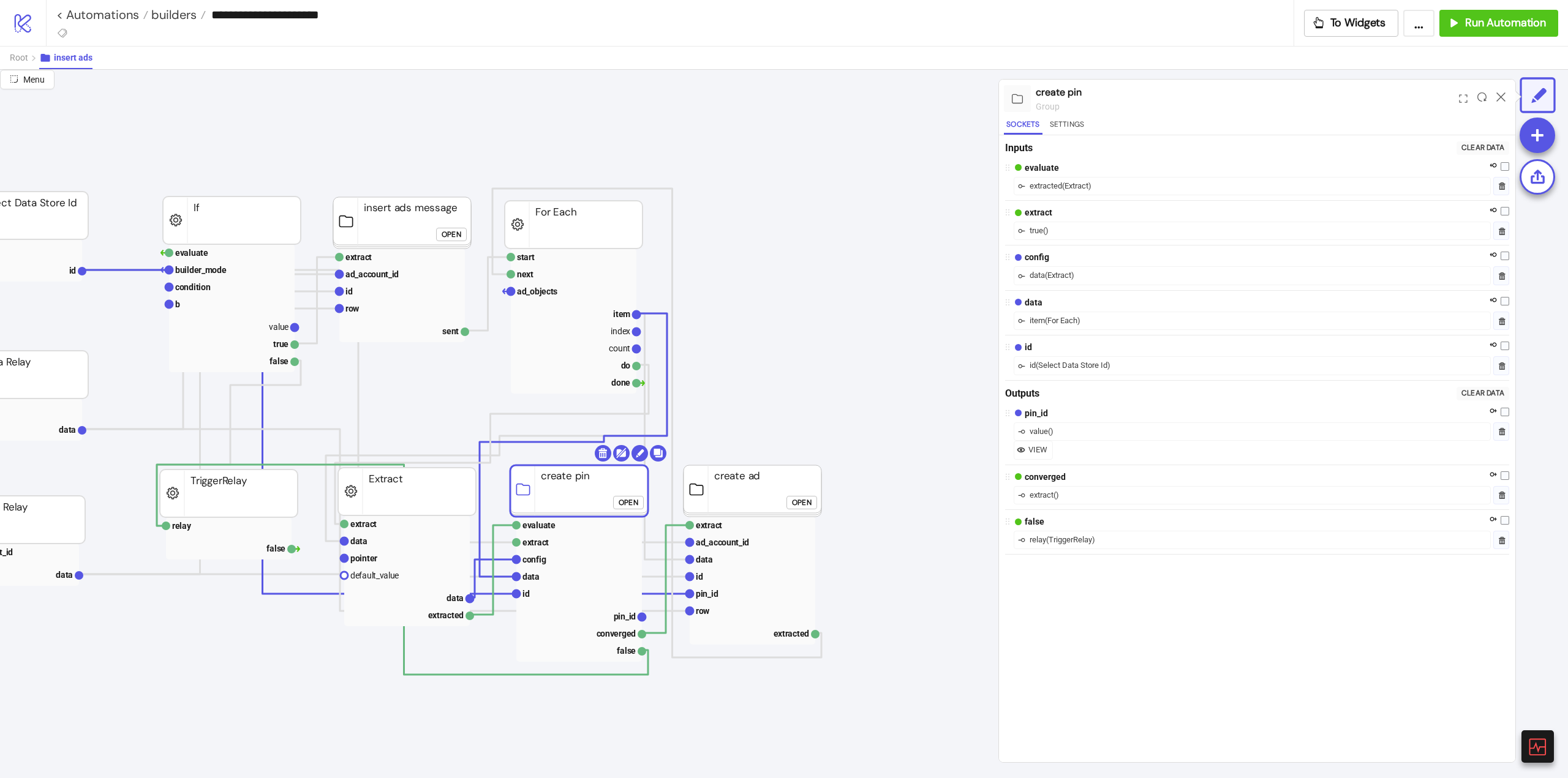
click at [565, 499] on rect at bounding box center [579, 491] width 138 height 52
click at [606, 621] on rect at bounding box center [579, 615] width 126 height 18
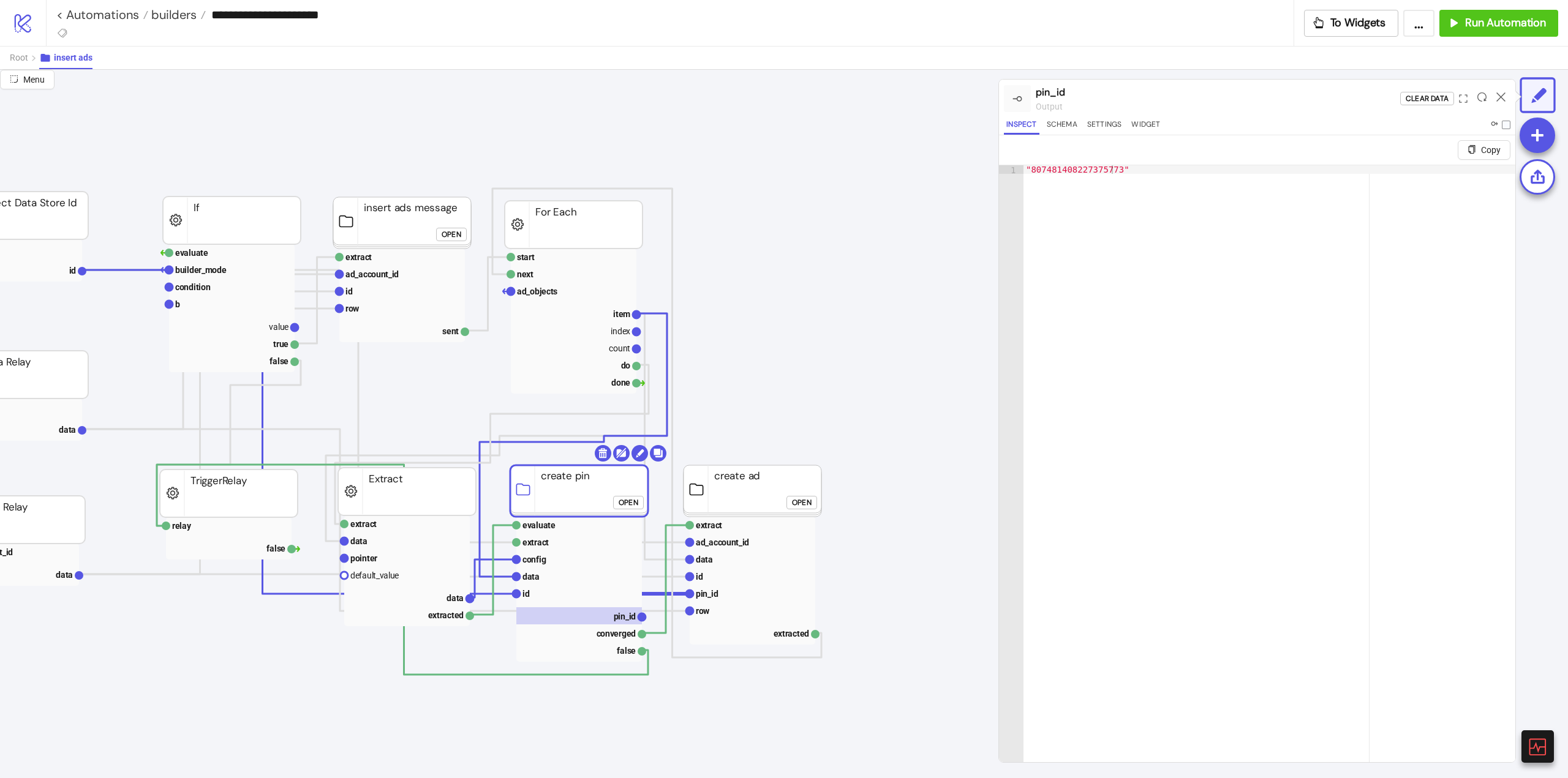
click div "Open"
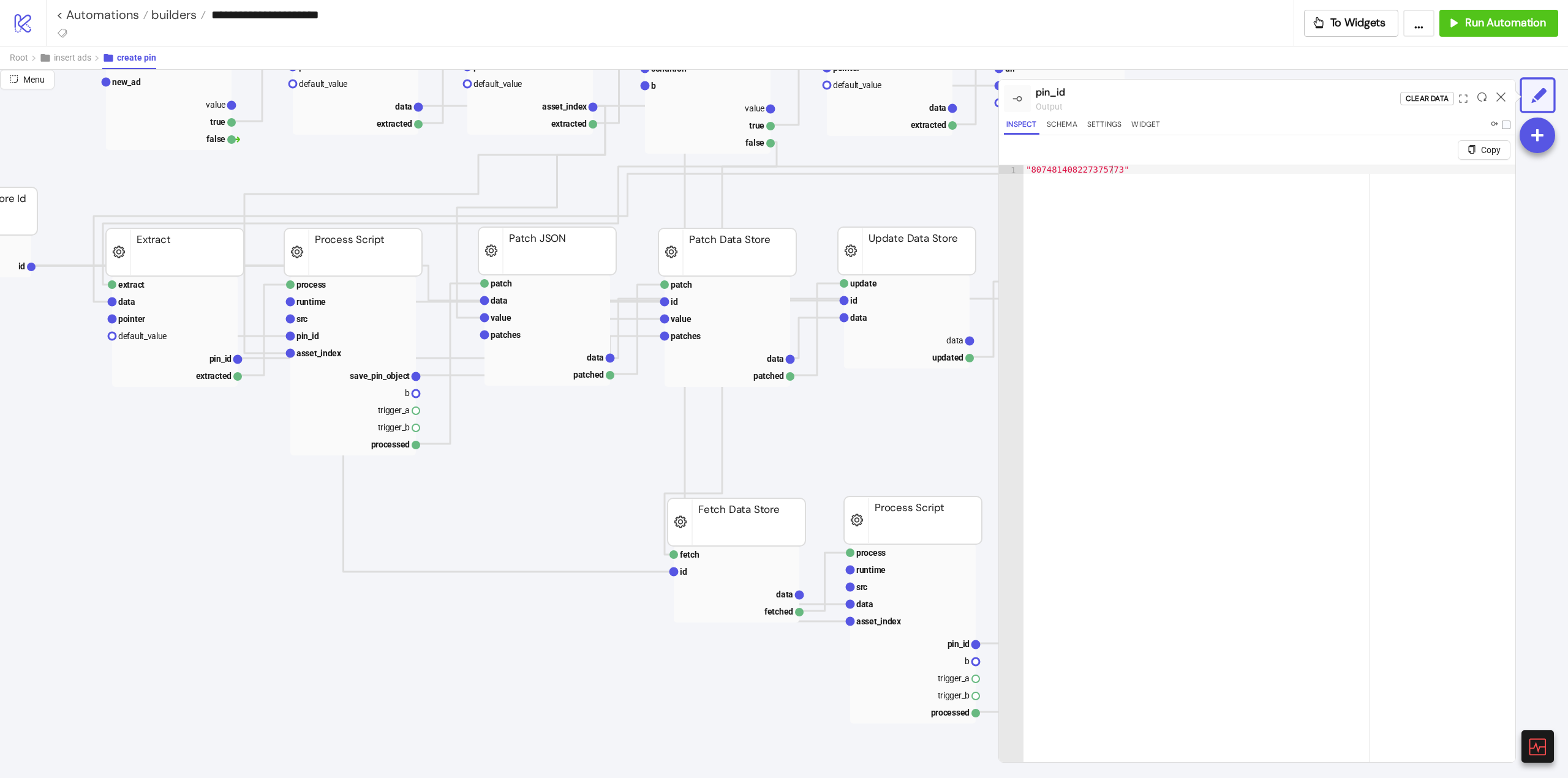
scroll to position [368, 196]
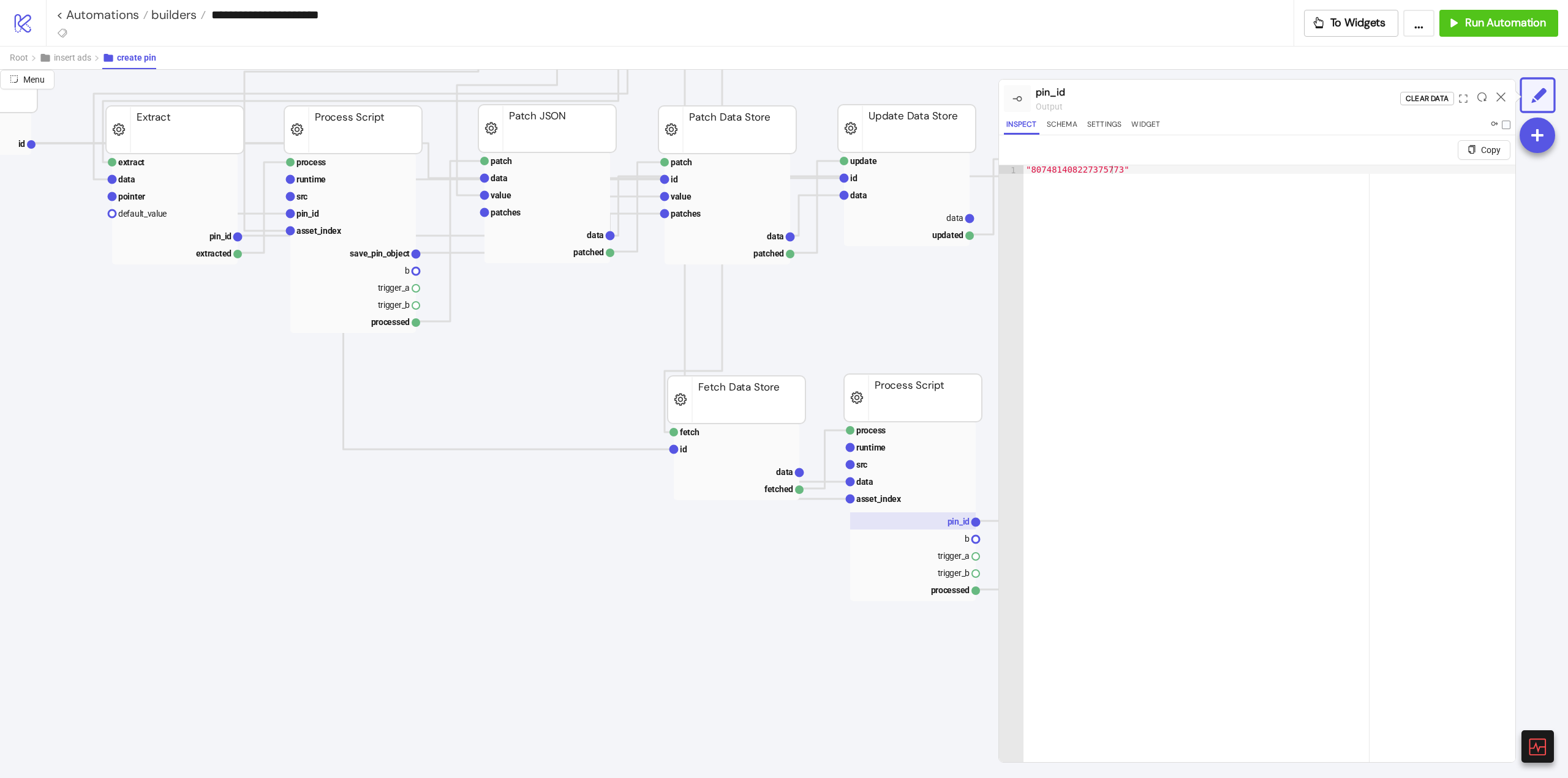
click at [955, 525] on text "pin_id" at bounding box center [958, 522] width 23 height 10
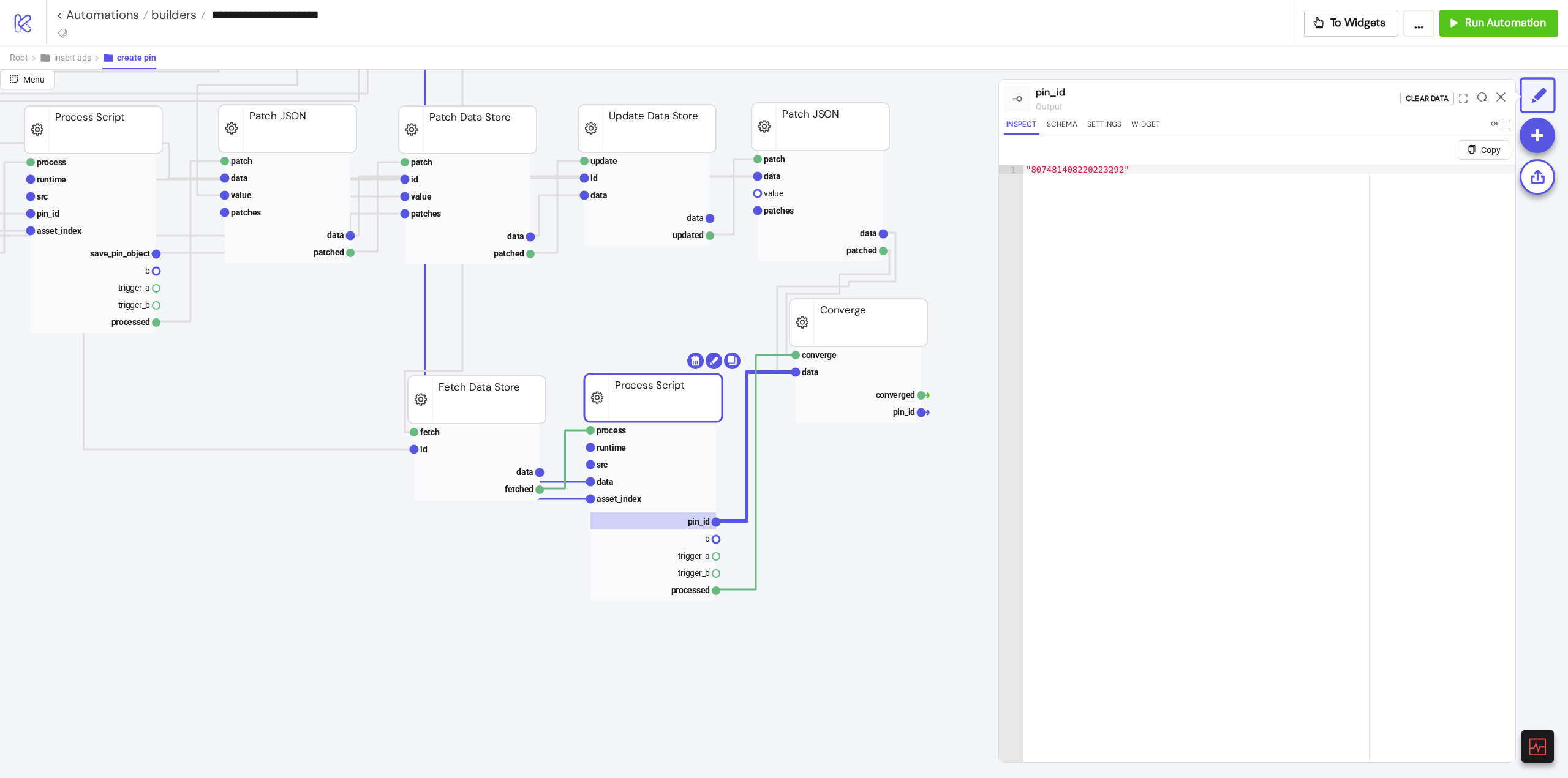
scroll to position [306, 455]
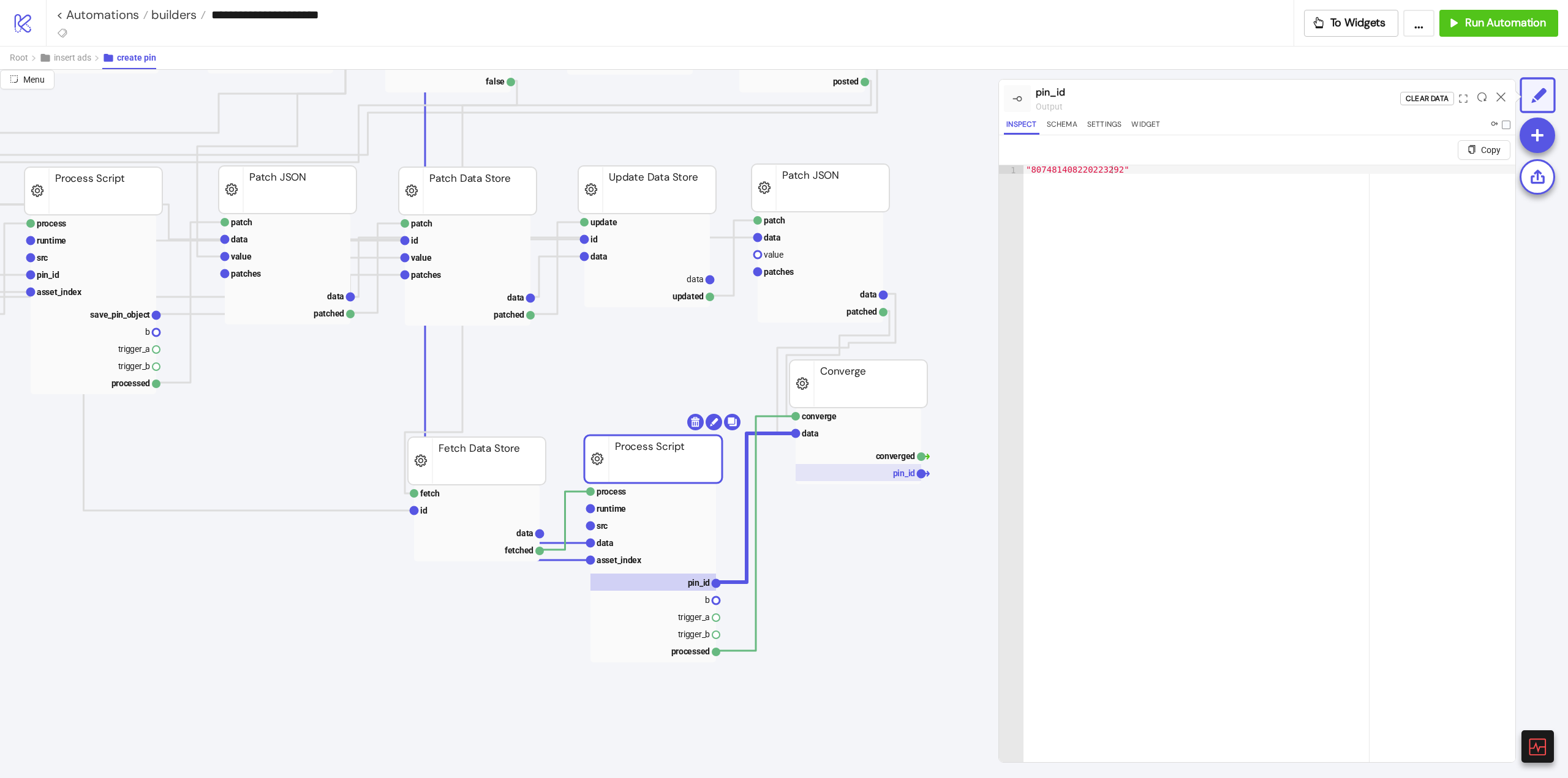
click at [889, 478] on rect at bounding box center [858, 473] width 126 height 18
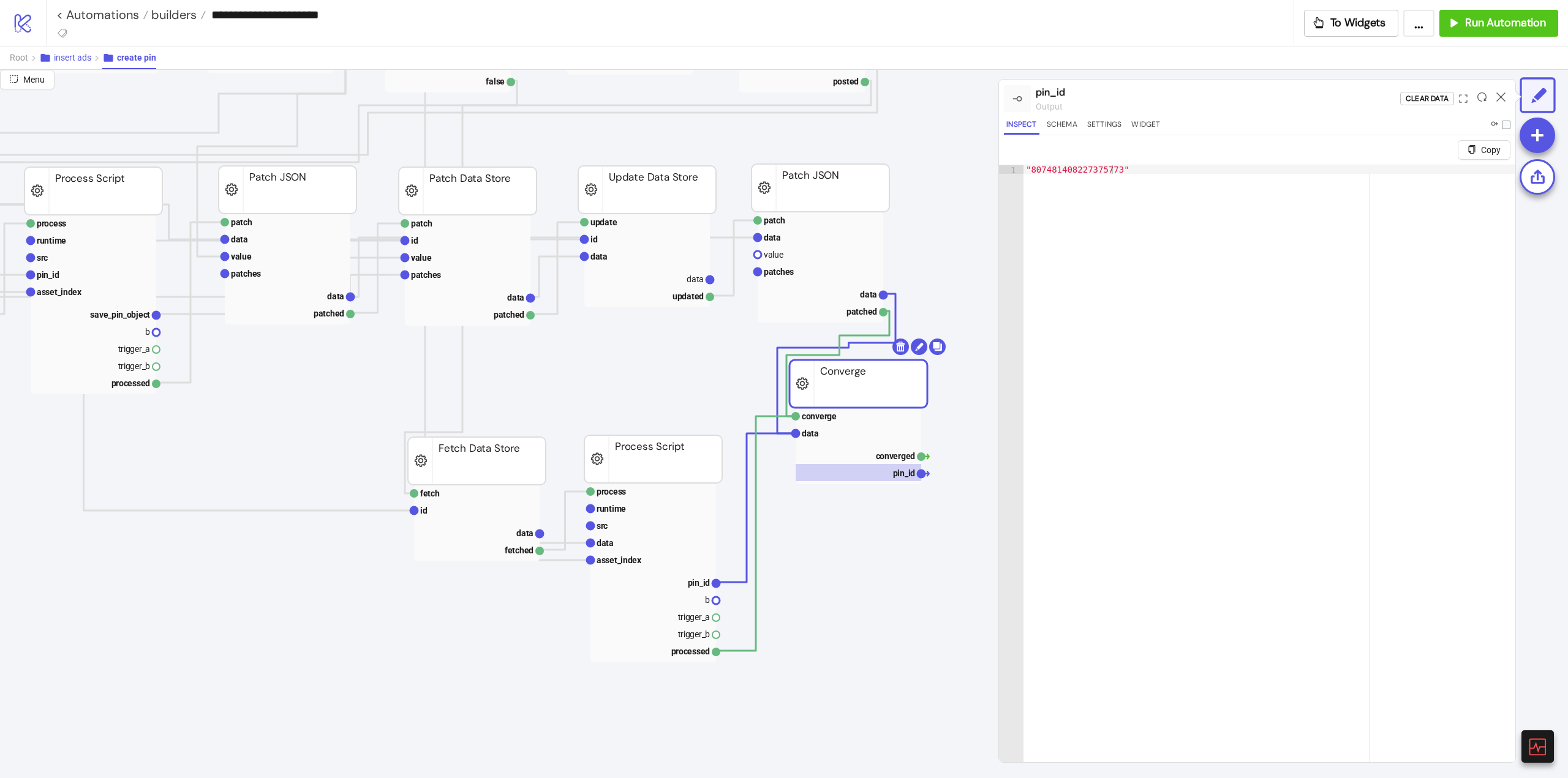
click at [82, 57] on span "insert ads" at bounding box center [73, 58] width 38 height 10
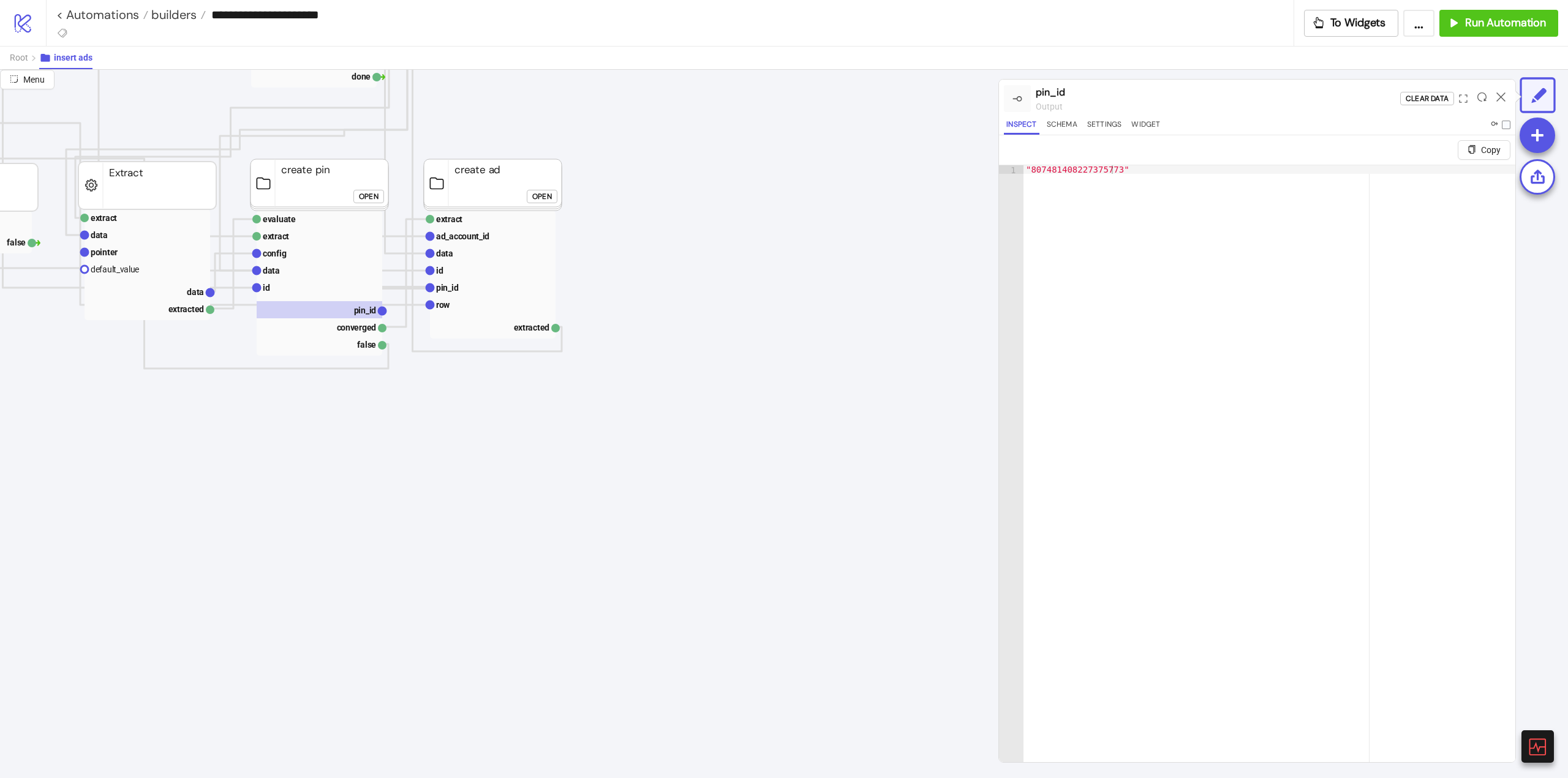
scroll to position [123, 455]
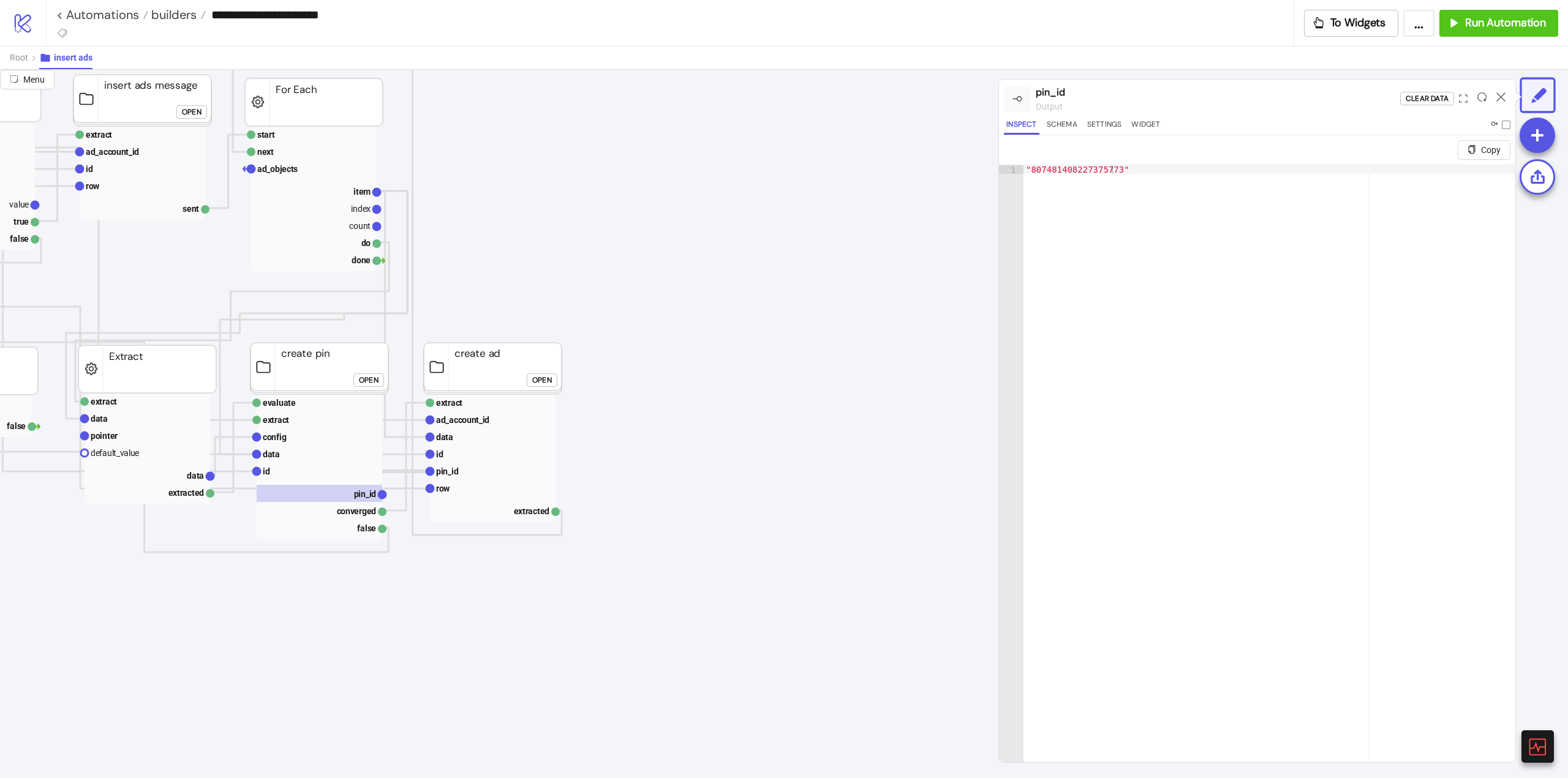
click at [540, 378] on div "Open" at bounding box center [541, 379] width 19 height 14
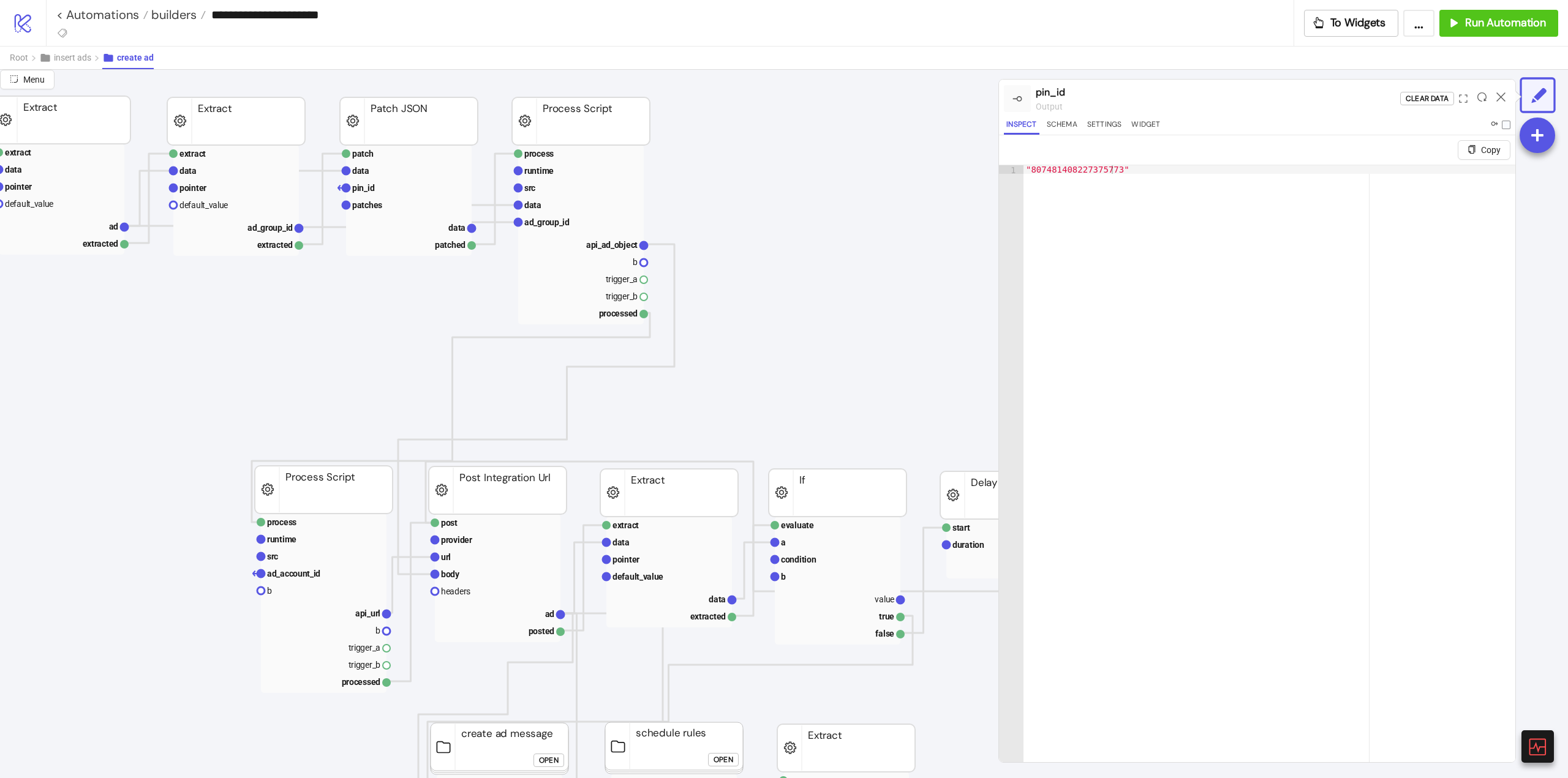
scroll to position [123, 0]
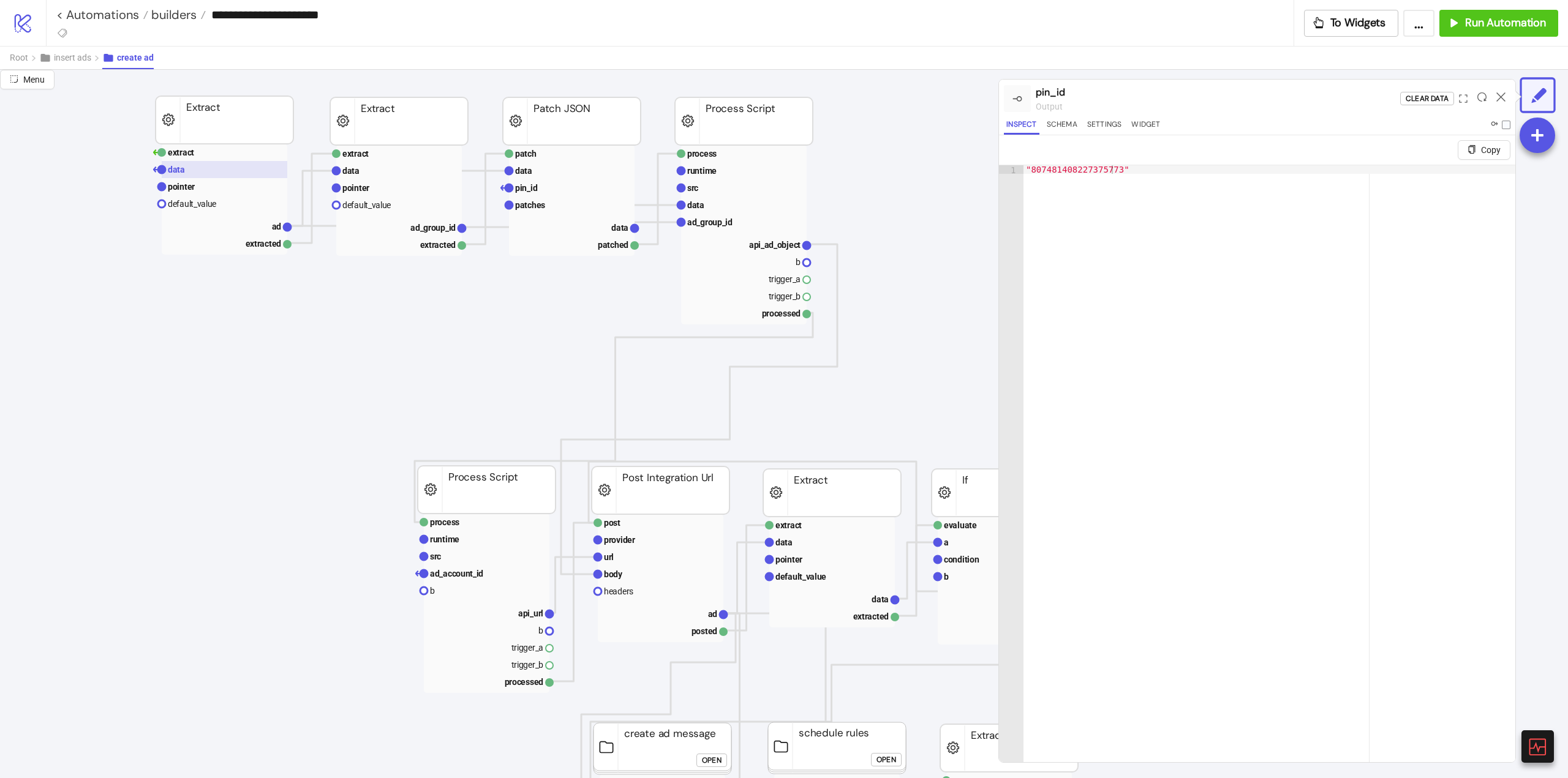
click at [214, 172] on rect at bounding box center [224, 169] width 126 height 18
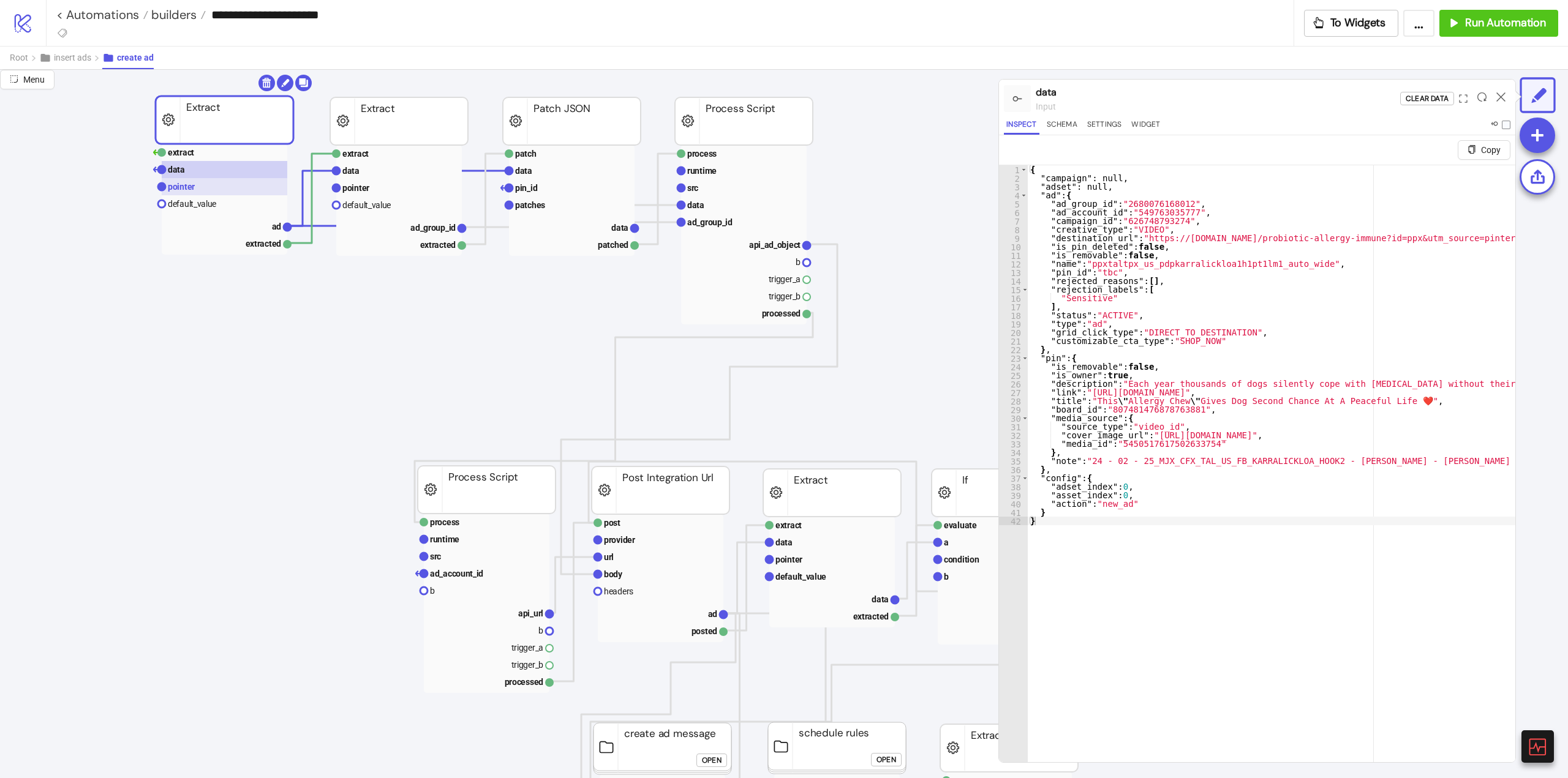
click at [204, 186] on rect at bounding box center [224, 187] width 126 height 18
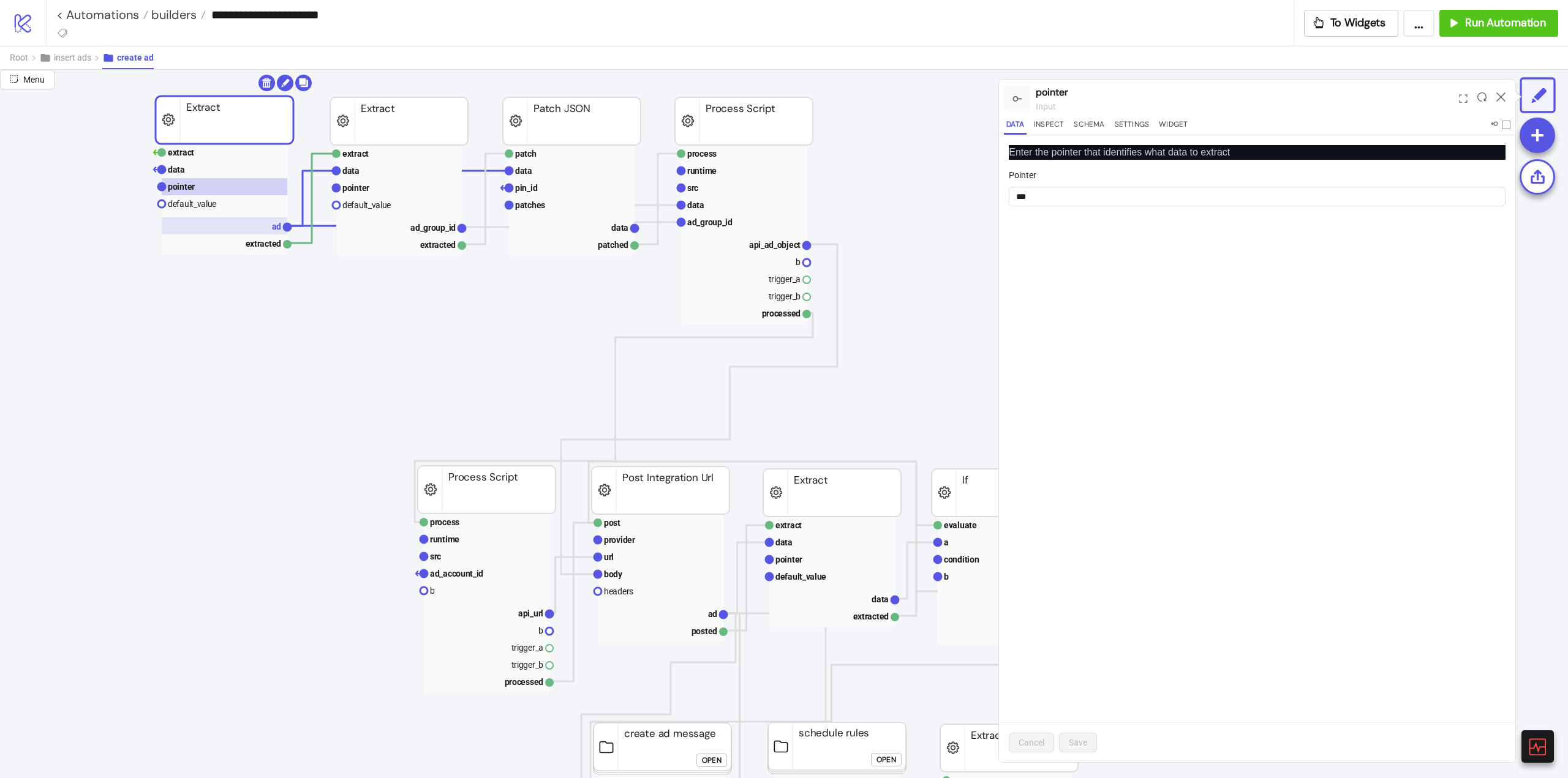
click at [240, 224] on rect at bounding box center [224, 226] width 126 height 18
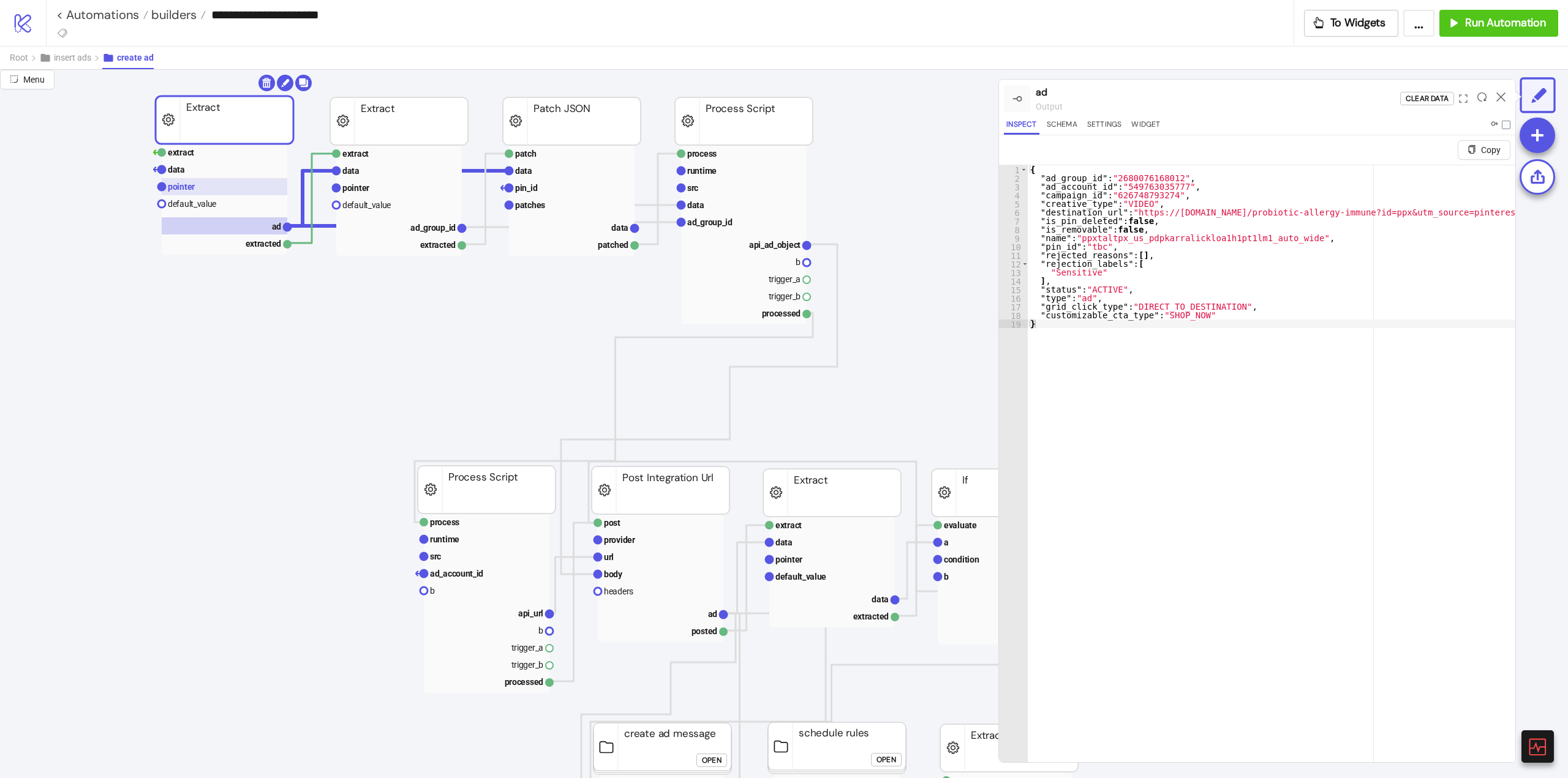
click at [192, 187] on text "pointer" at bounding box center [181, 187] width 27 height 10
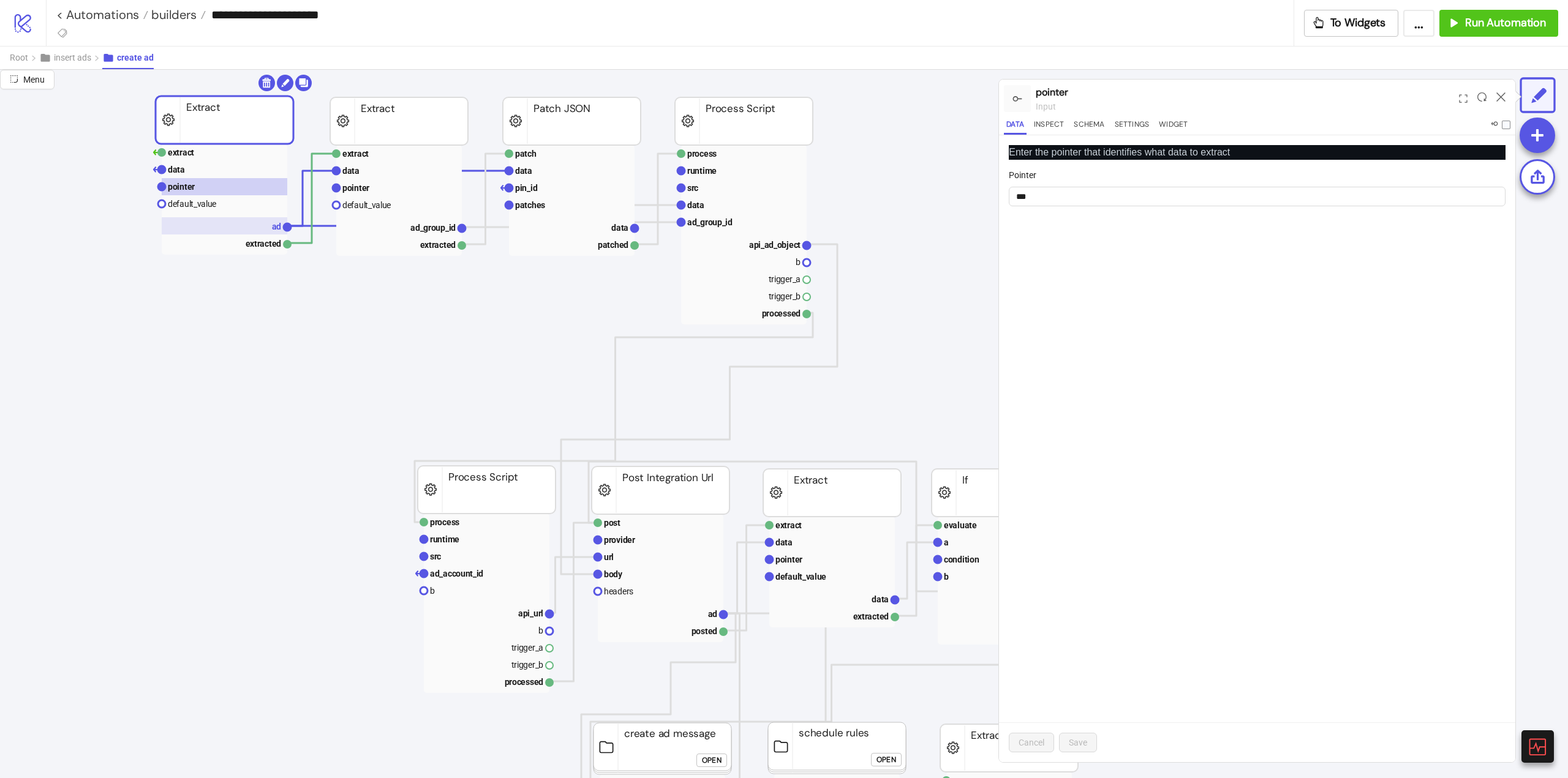
click at [239, 228] on rect at bounding box center [224, 226] width 126 height 18
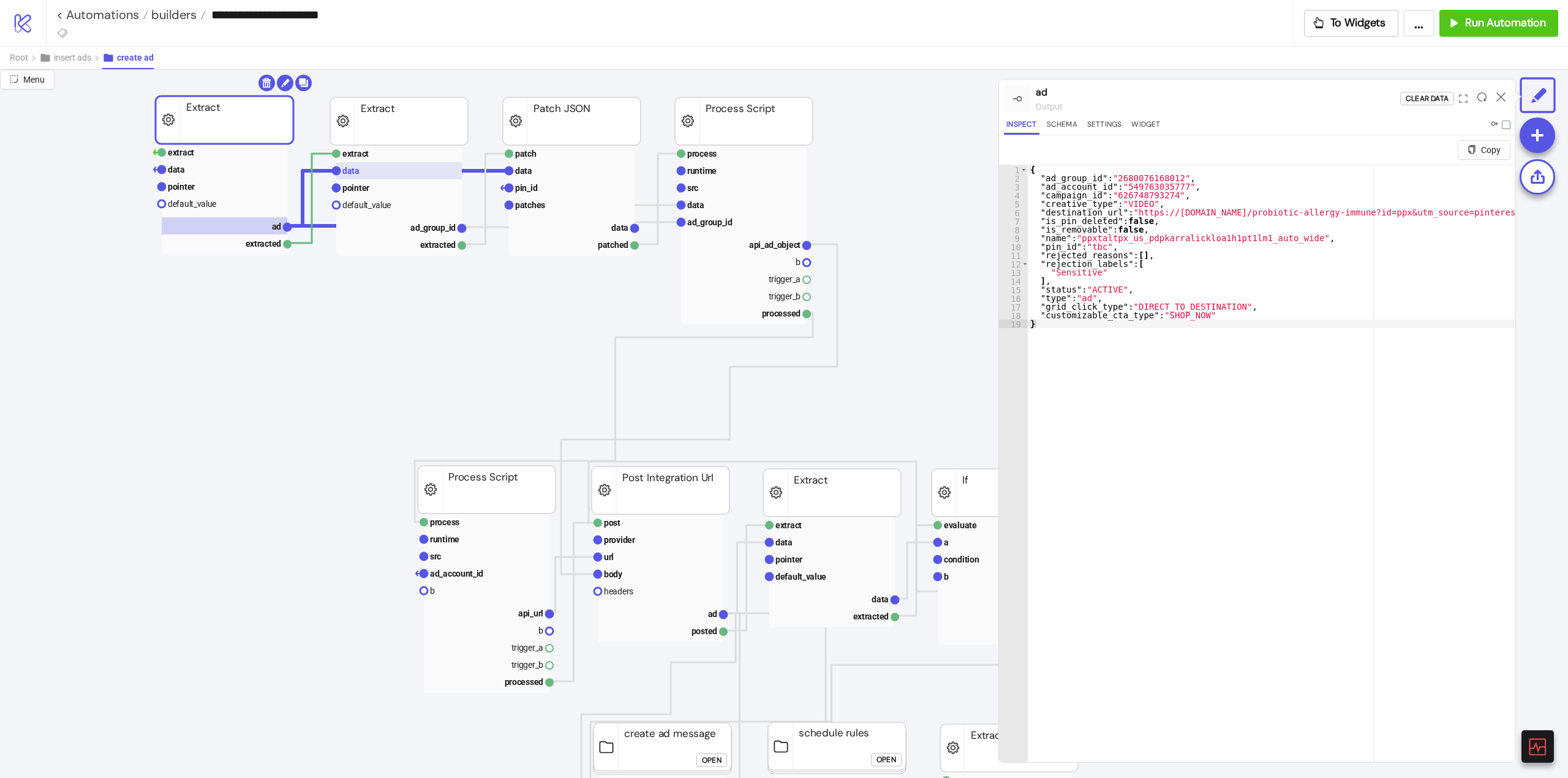
click at [355, 168] on text "data" at bounding box center [350, 171] width 18 height 10
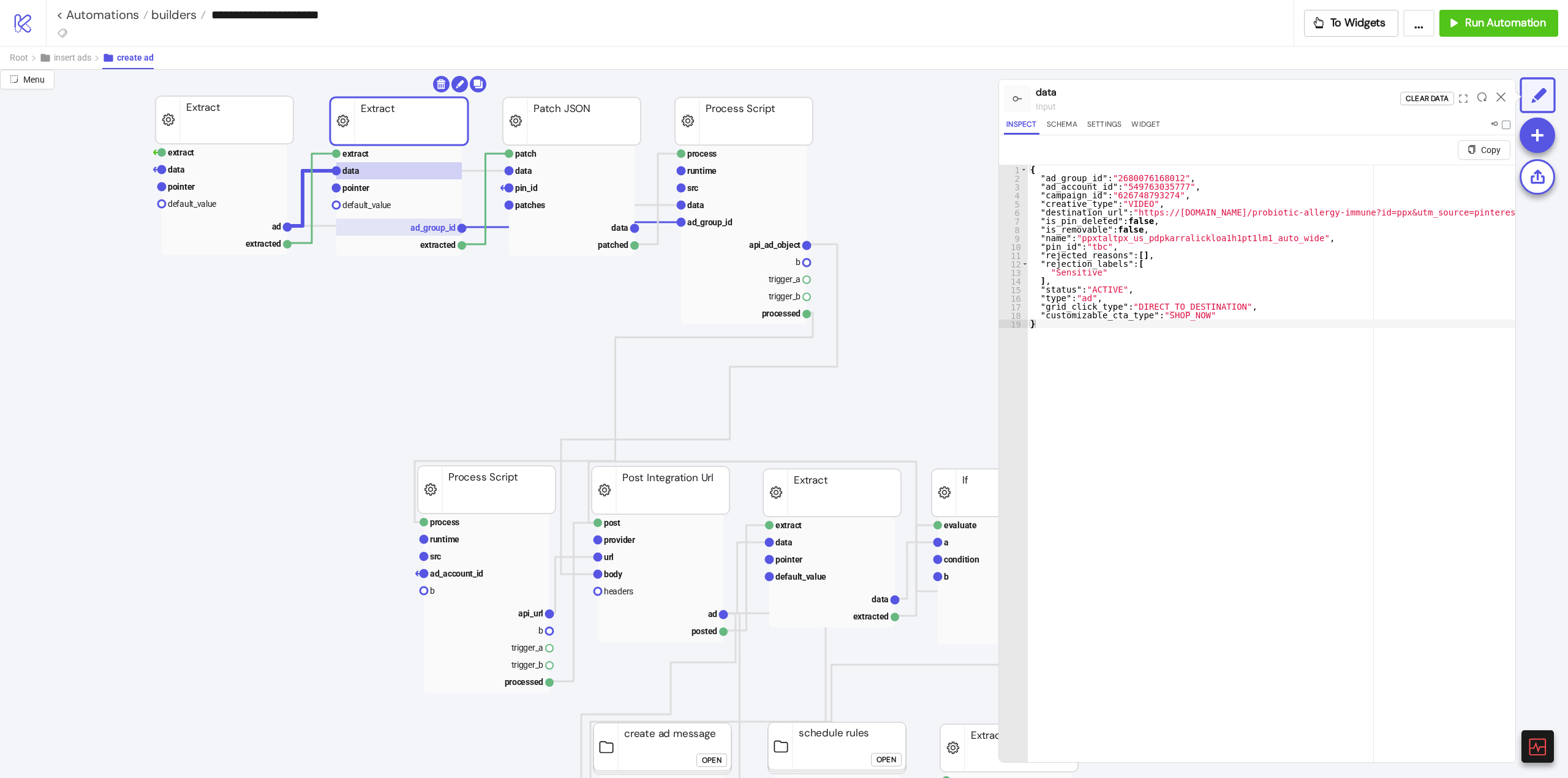
click at [423, 232] on text "ad_group_id" at bounding box center [433, 228] width 45 height 10
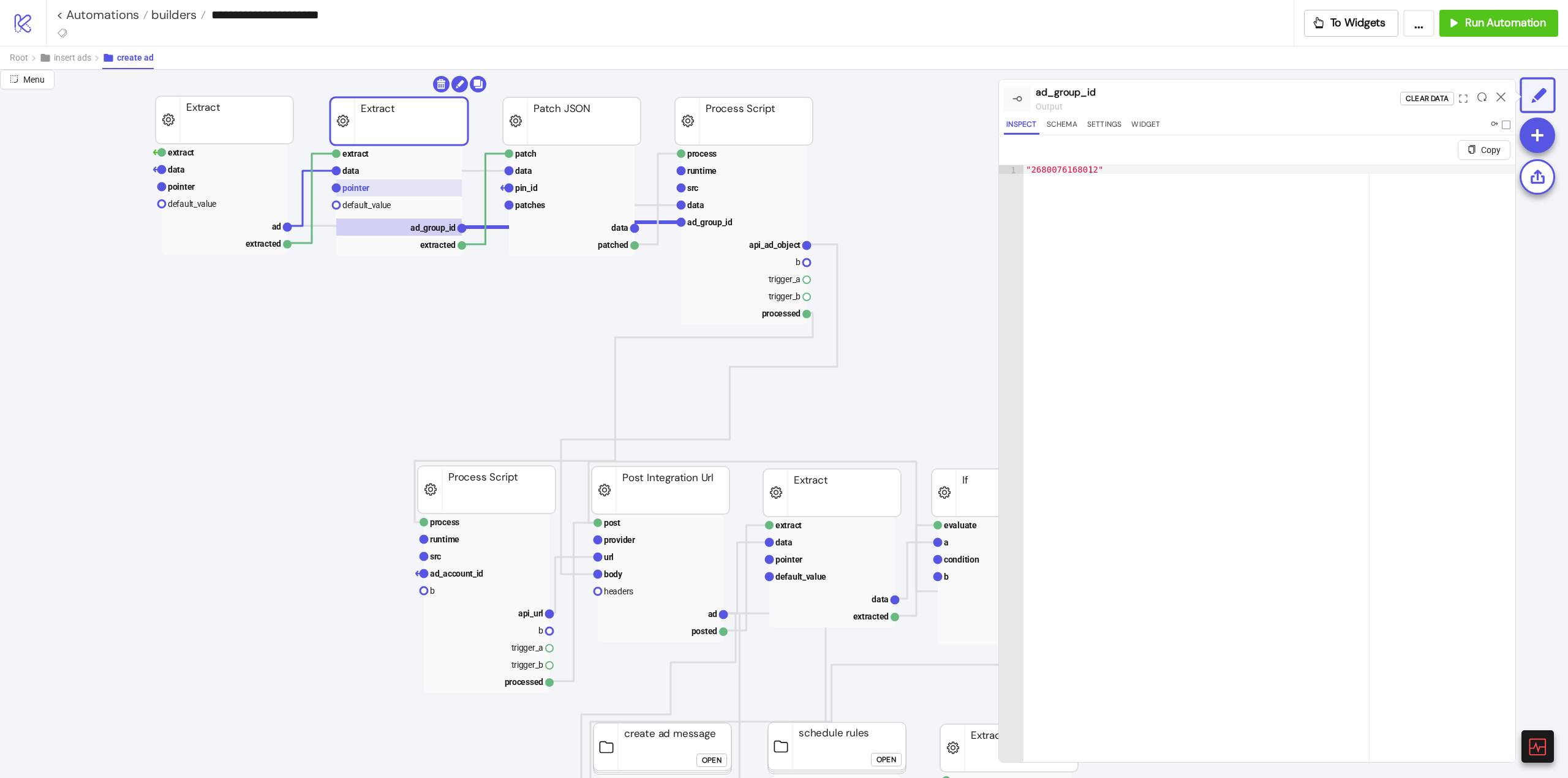
click at [365, 193] on rect at bounding box center [399, 188] width 126 height 18
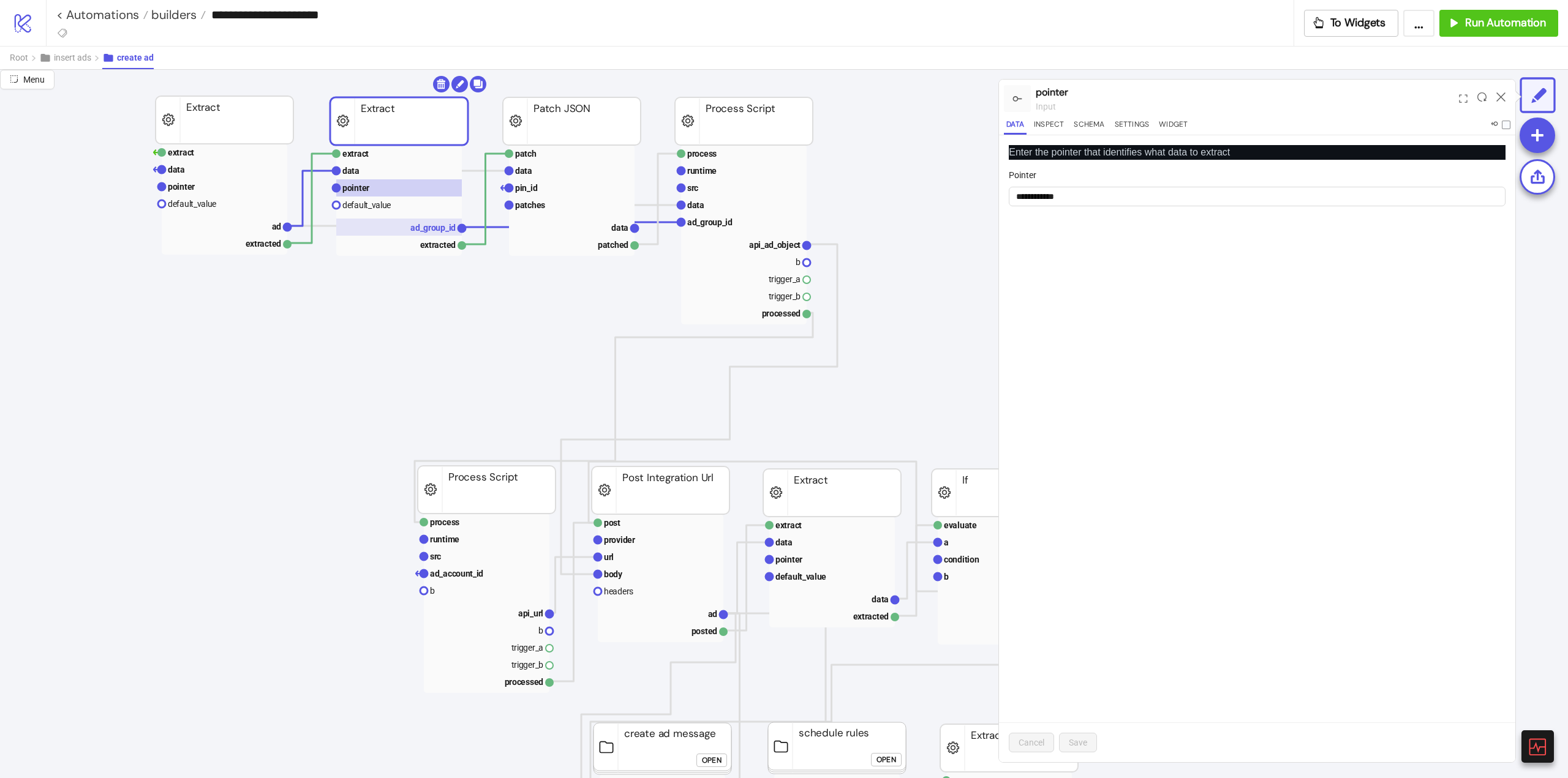
click at [406, 223] on rect at bounding box center [399, 227] width 126 height 18
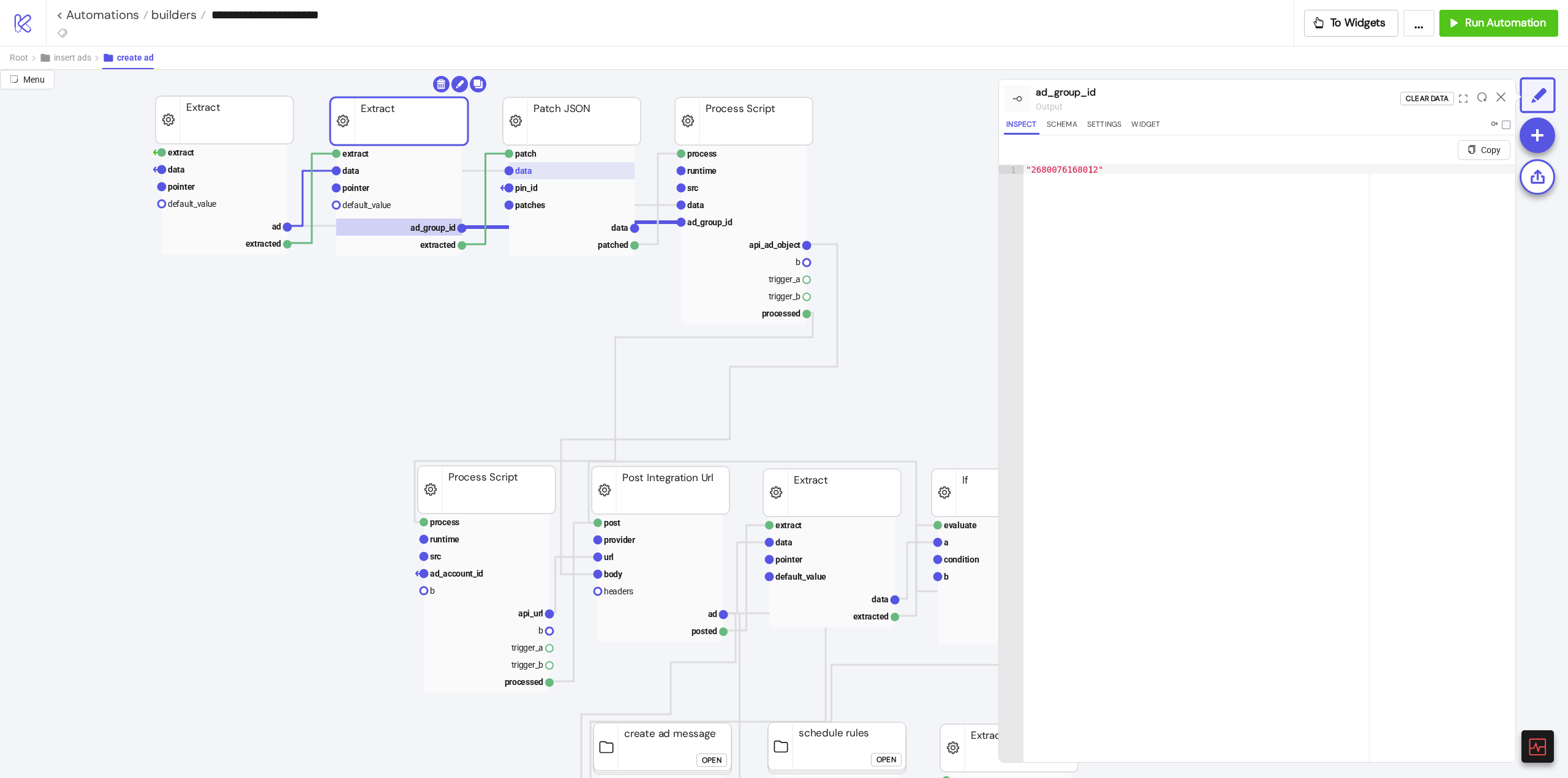
click at [539, 174] on rect at bounding box center [571, 171] width 126 height 18
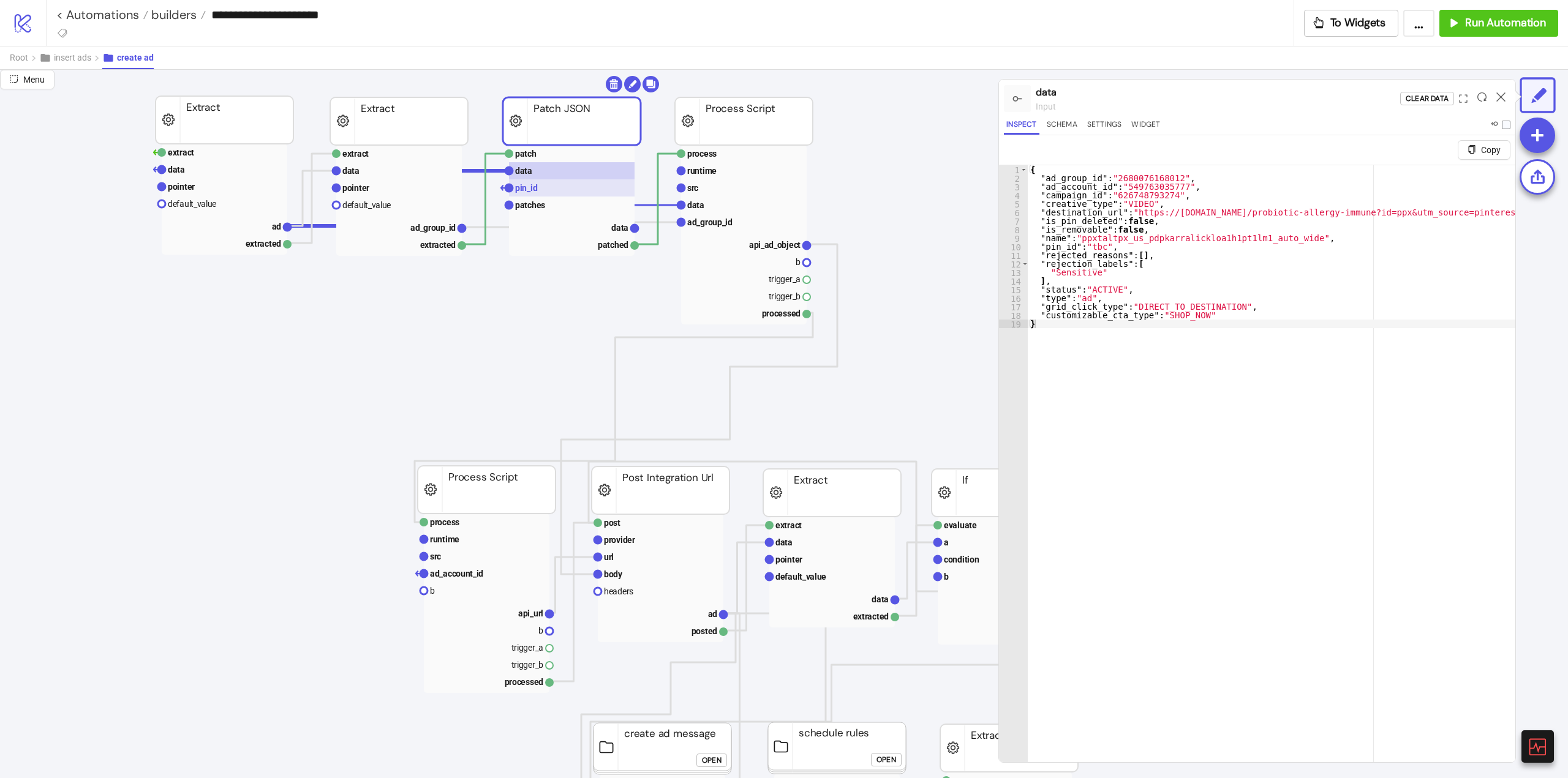
click at [548, 195] on rect at bounding box center [571, 188] width 126 height 18
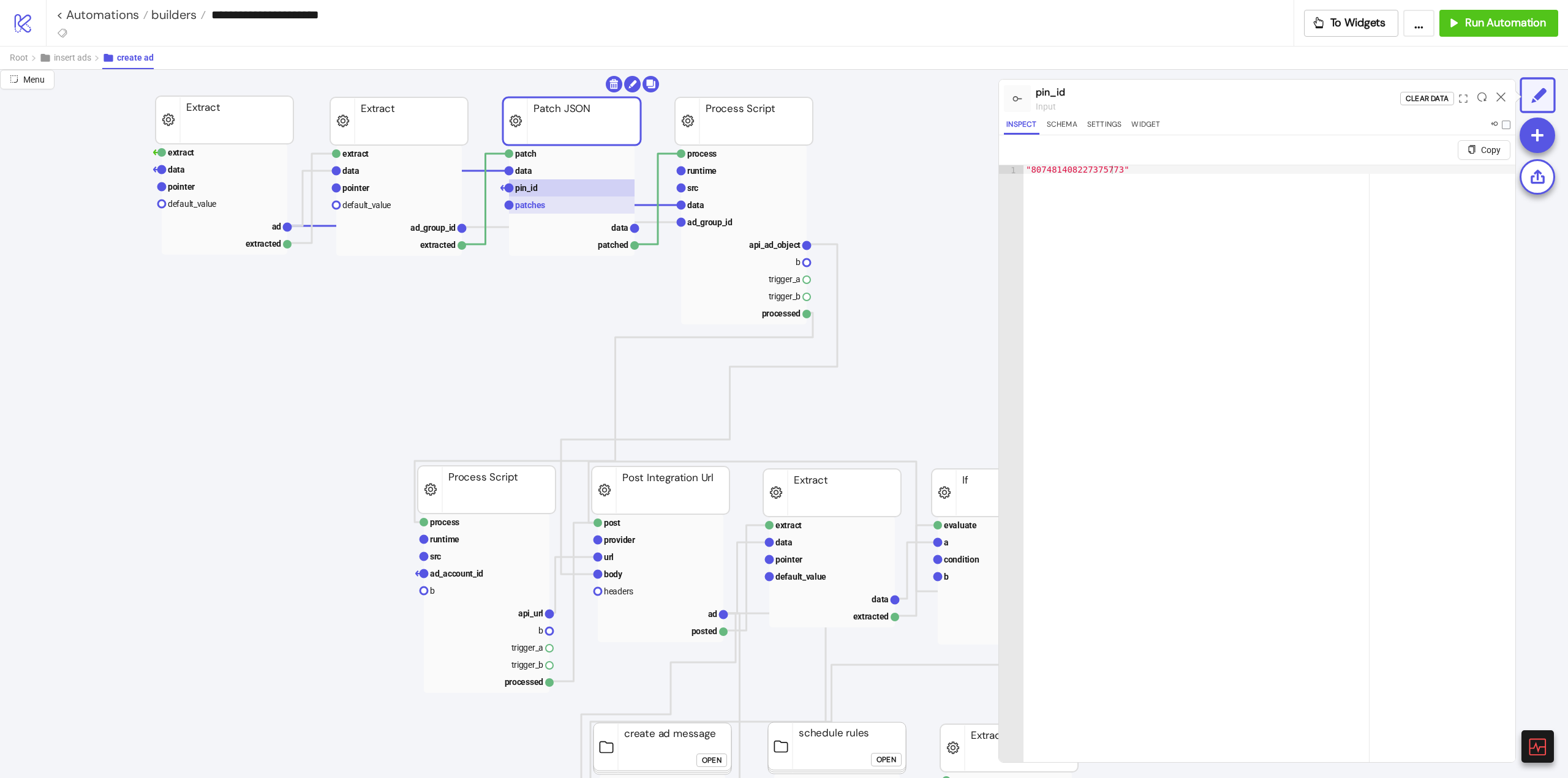
click at [550, 201] on rect at bounding box center [571, 205] width 126 height 18
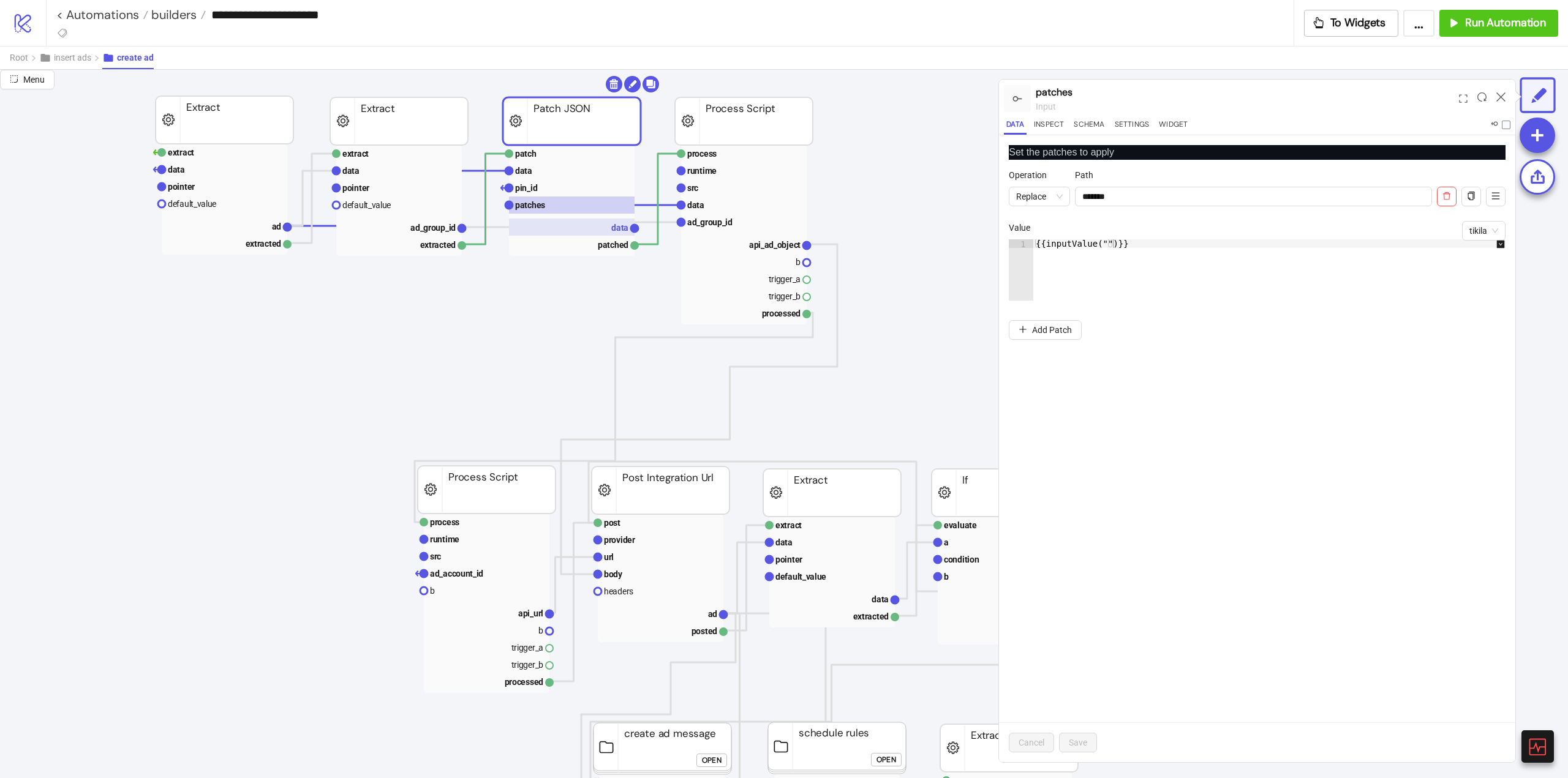
click at [585, 224] on rect at bounding box center [571, 227] width 126 height 18
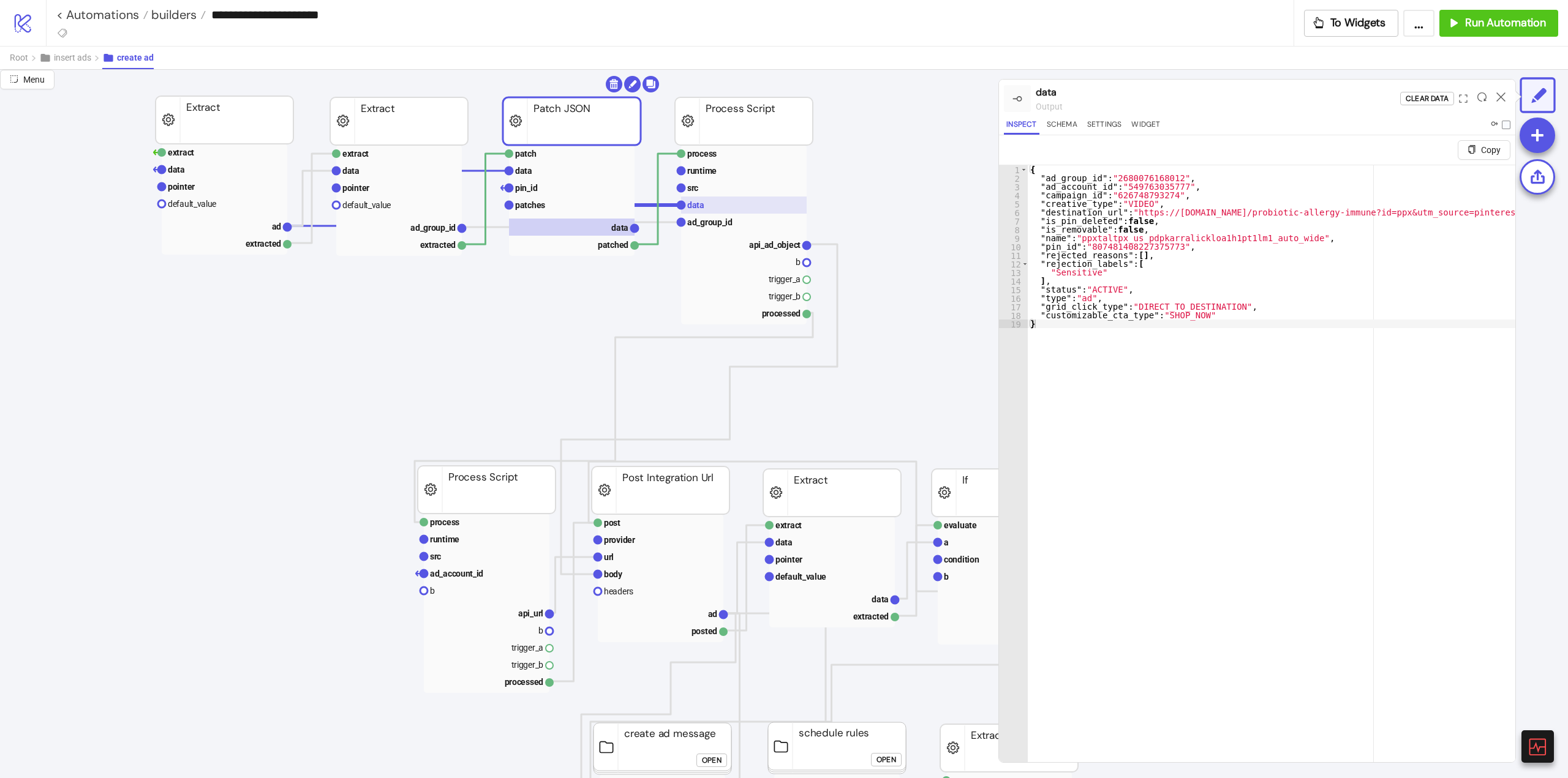
click at [720, 203] on rect at bounding box center [744, 205] width 126 height 18
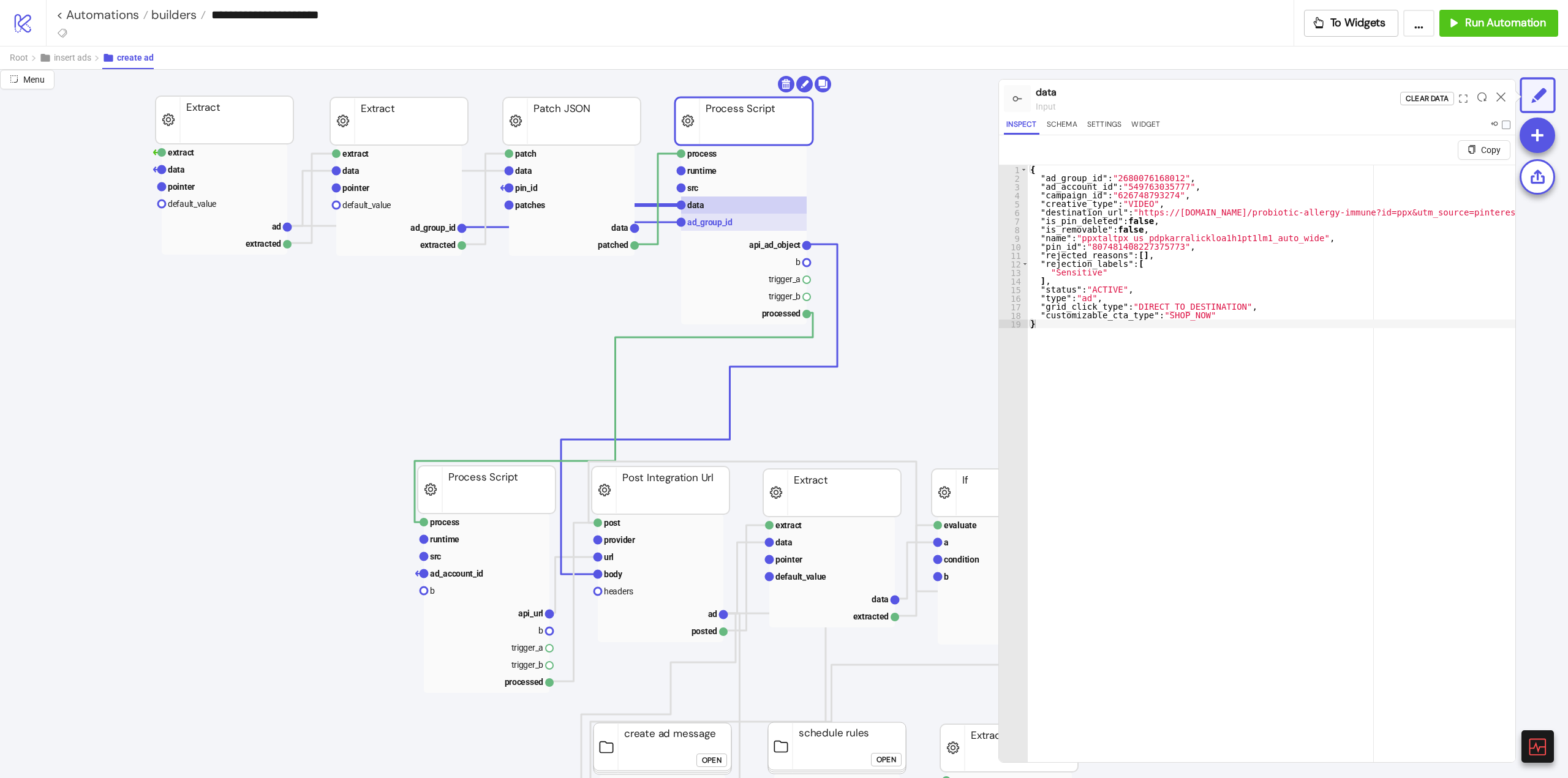
click at [727, 224] on text "ad_group_id" at bounding box center [710, 223] width 45 height 10
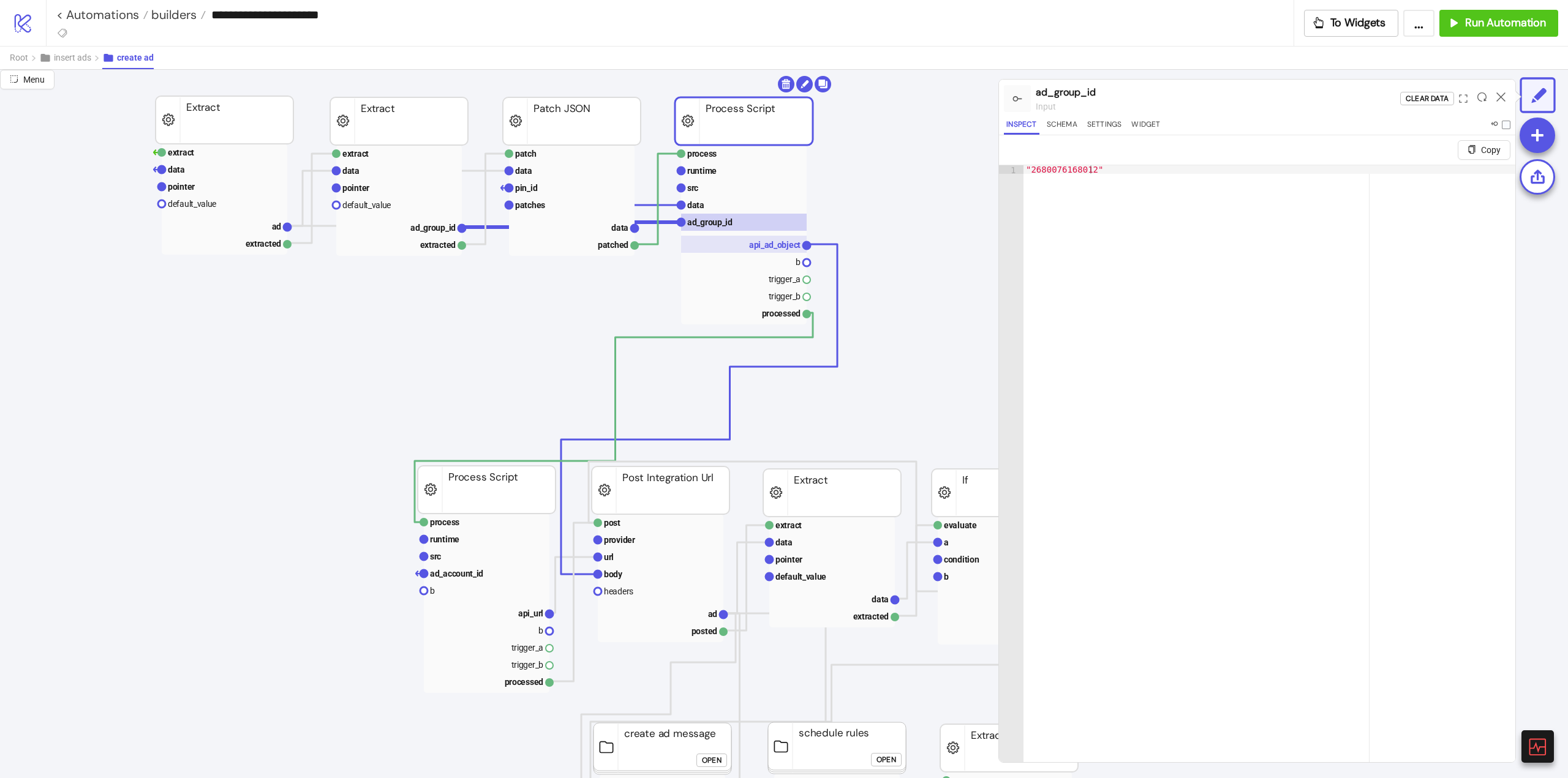
click at [776, 241] on text "api_ad_object" at bounding box center [775, 245] width 52 height 10
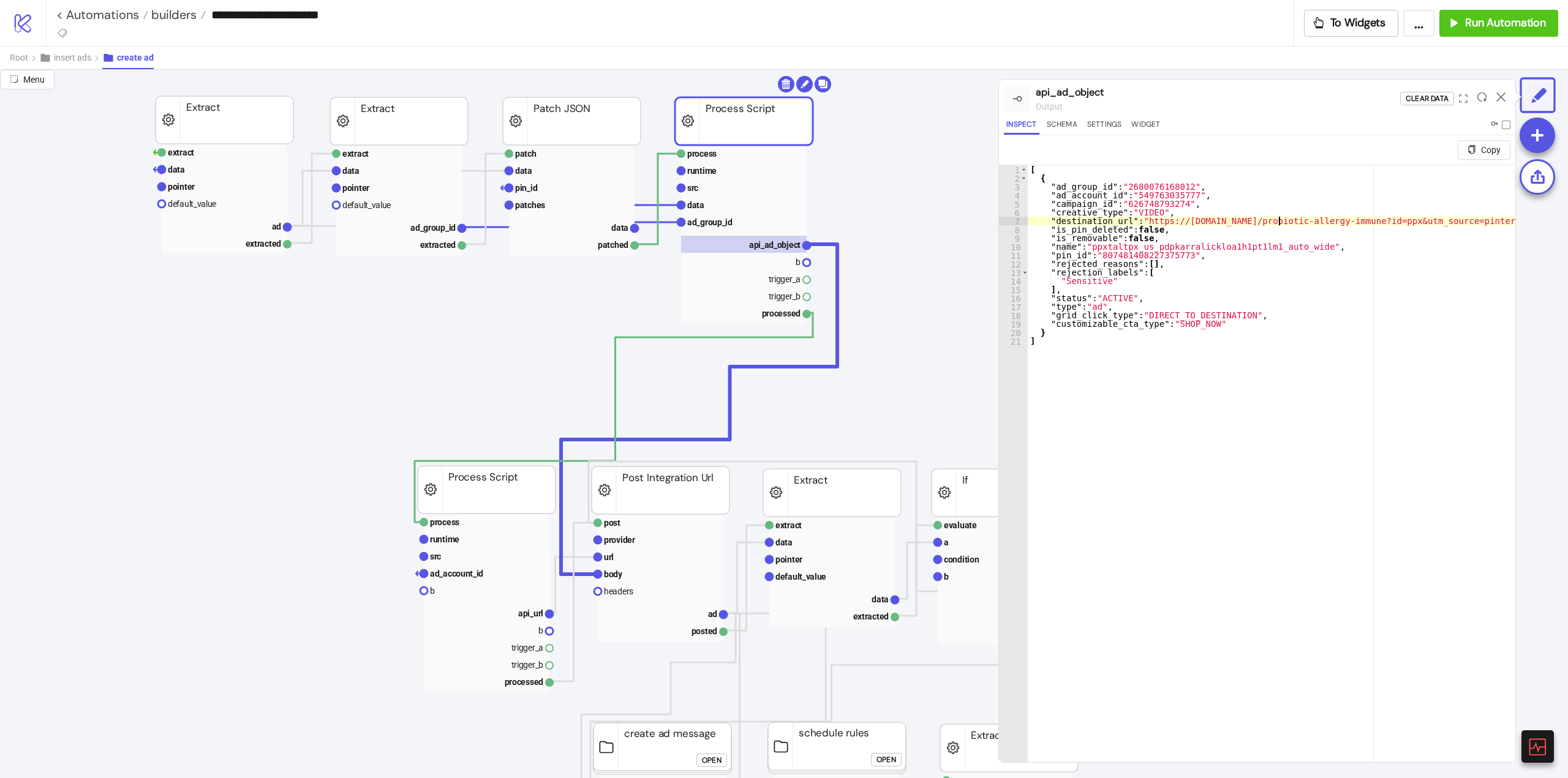
type textarea "**********"
click at [1500, 98] on icon at bounding box center [1500, 97] width 9 height 9
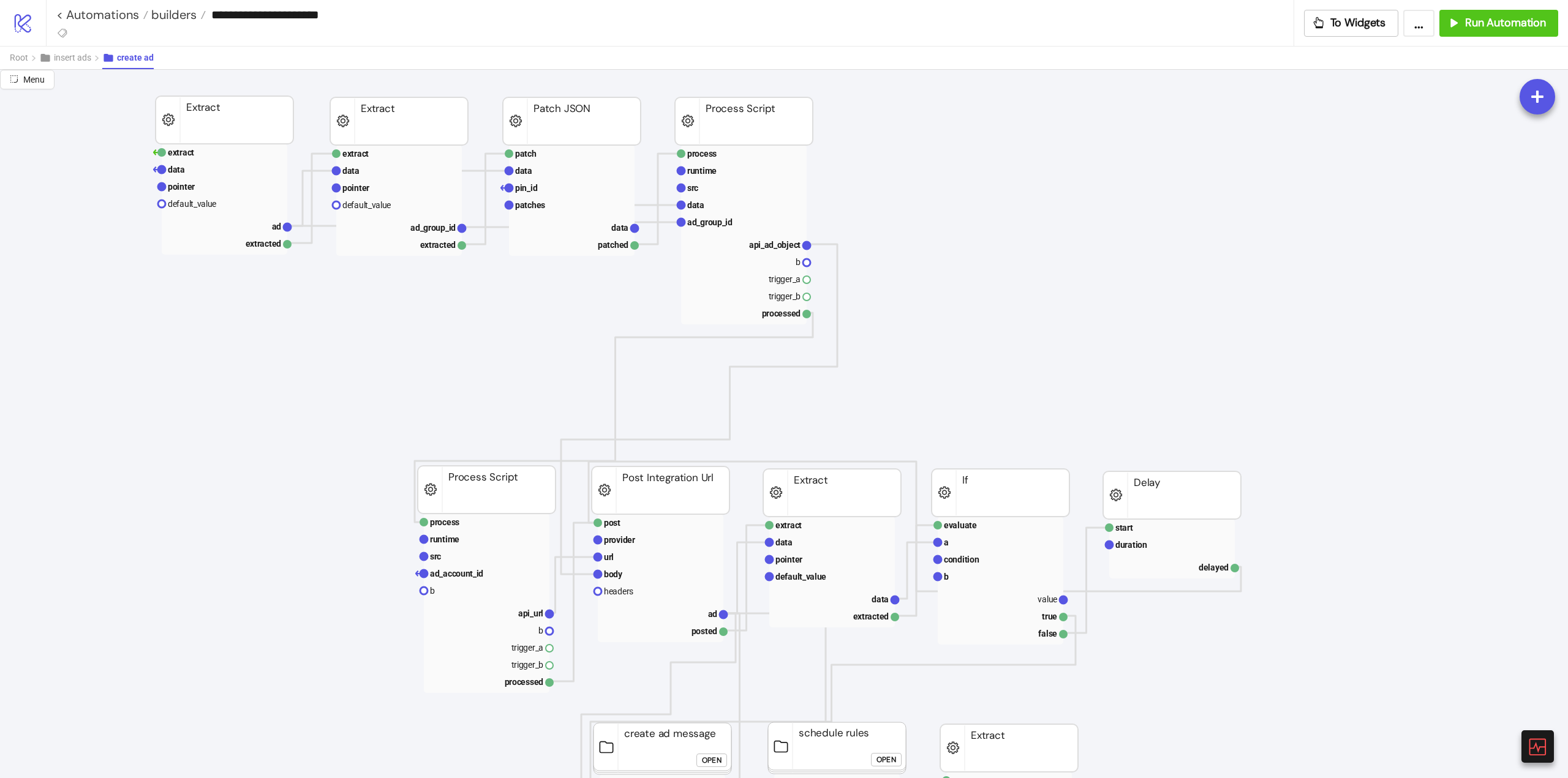
drag, startPoint x: 118, startPoint y: 607, endPoint x: 176, endPoint y: 592, distance: 59.9
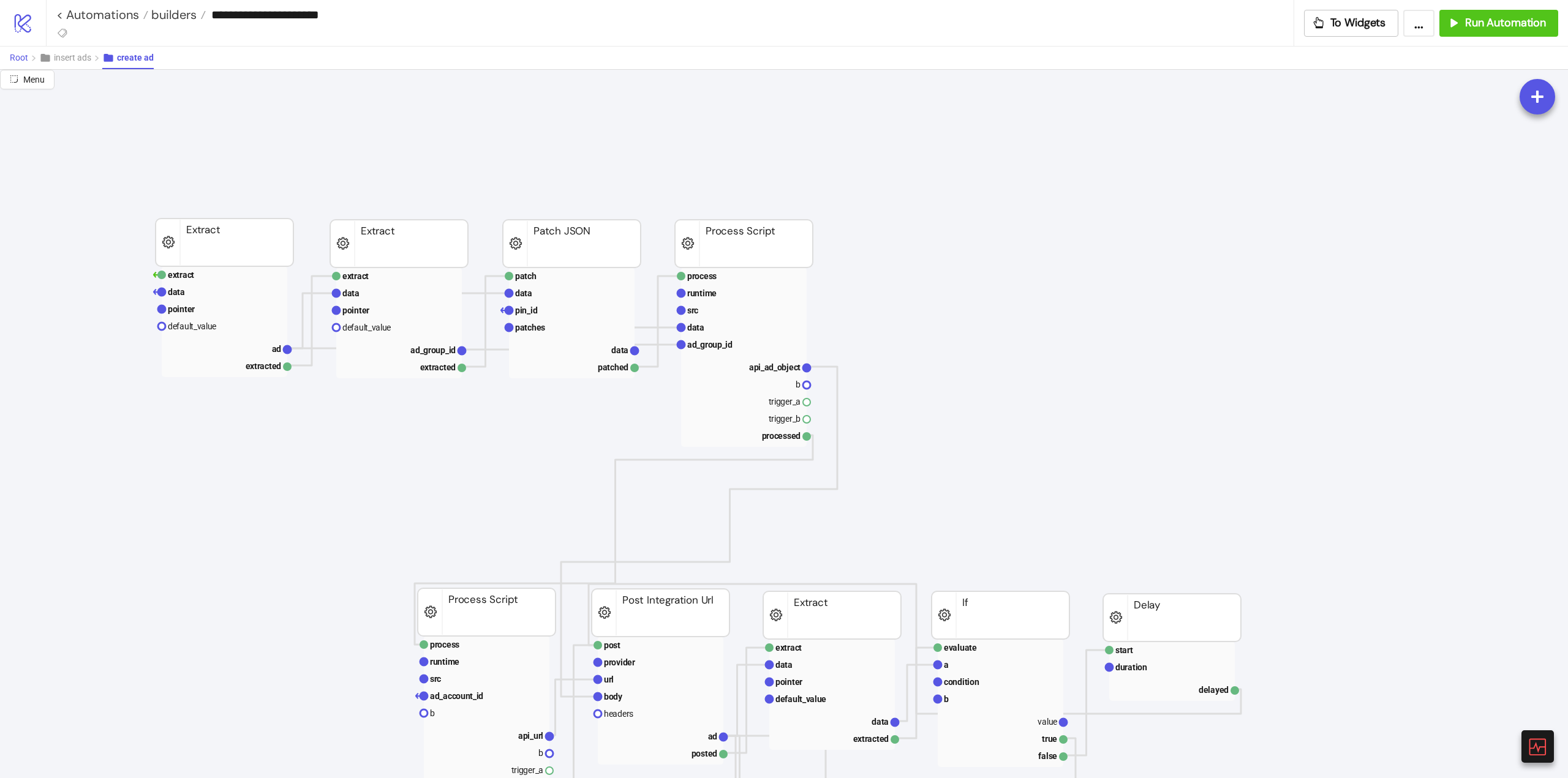
click at [18, 58] on span "Root" at bounding box center [19, 58] width 18 height 10
